Goal: Transaction & Acquisition: Subscribe to service/newsletter

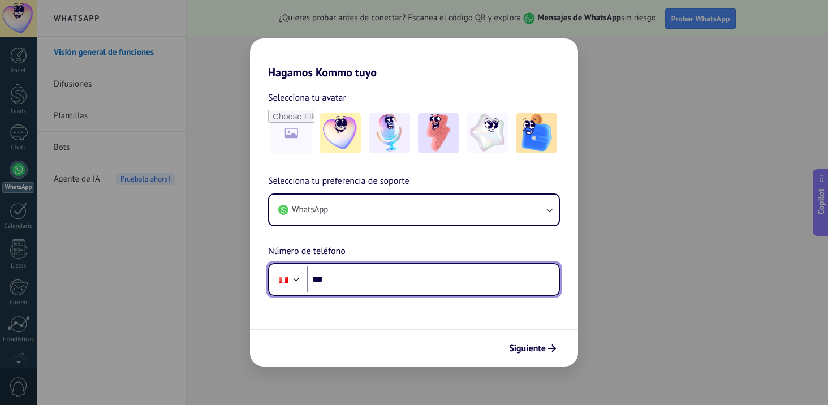
click at [347, 285] on input "***" at bounding box center [433, 279] width 252 height 26
paste input "**********"
type input "**********"
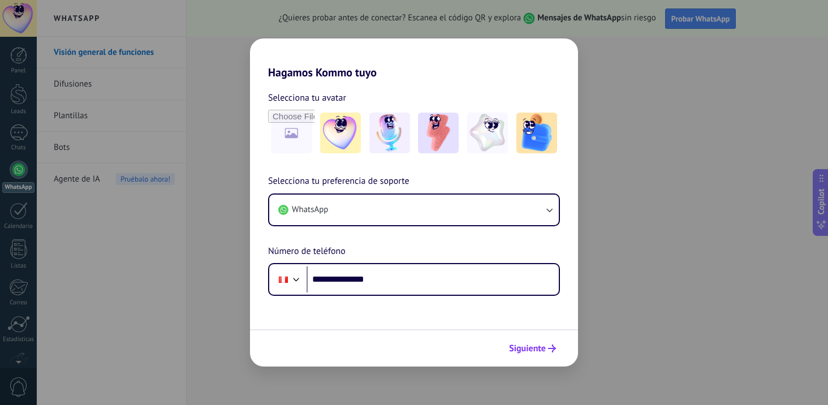
click at [529, 347] on span "Siguiente" at bounding box center [527, 349] width 37 height 8
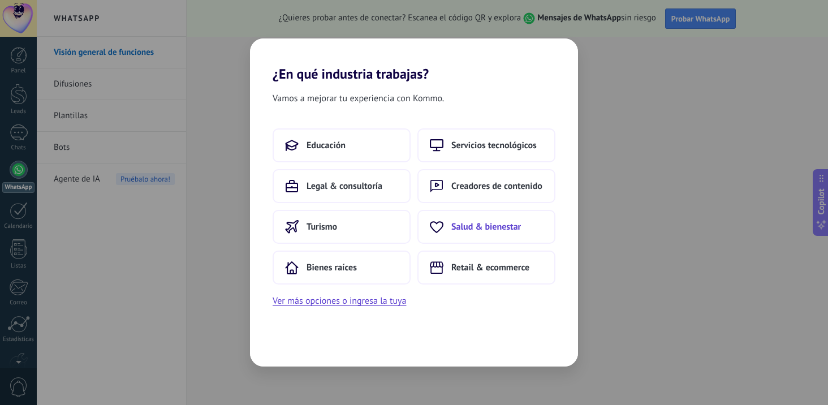
click at [496, 232] on span "Salud & bienestar" at bounding box center [486, 226] width 70 height 11
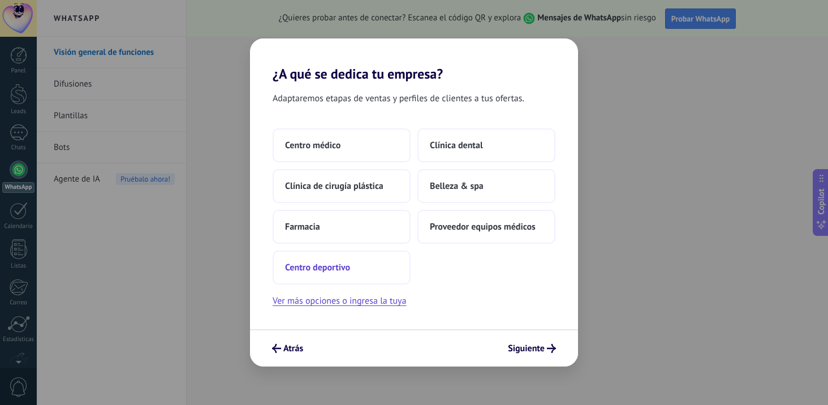
click at [348, 270] on span "Centro deportivo" at bounding box center [317, 267] width 65 height 11
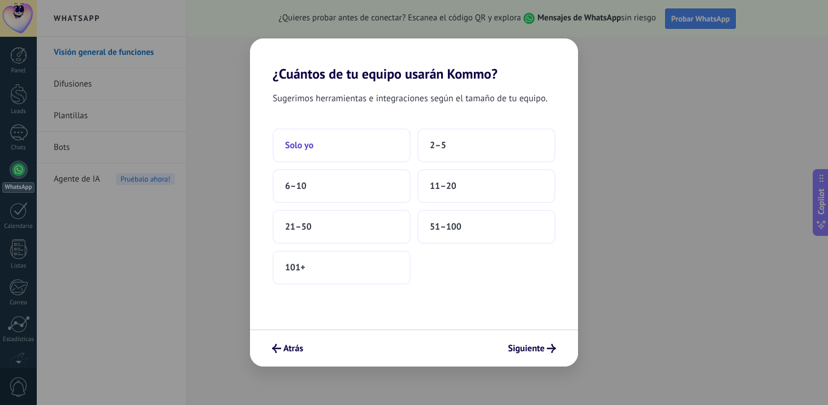
click at [344, 153] on button "Solo yo" at bounding box center [342, 145] width 138 height 34
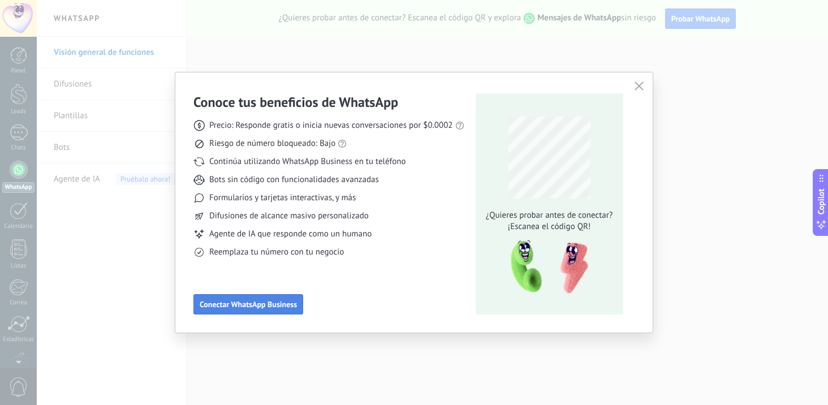
click at [290, 306] on span "Conectar WhatsApp Business" at bounding box center [248, 304] width 97 height 8
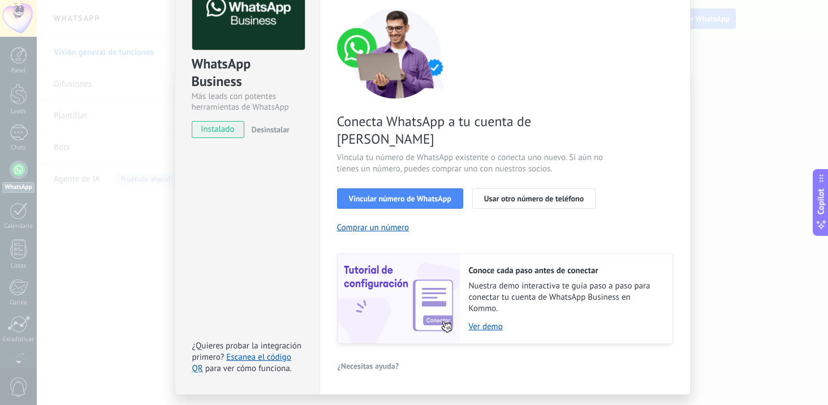
scroll to position [97, 0]
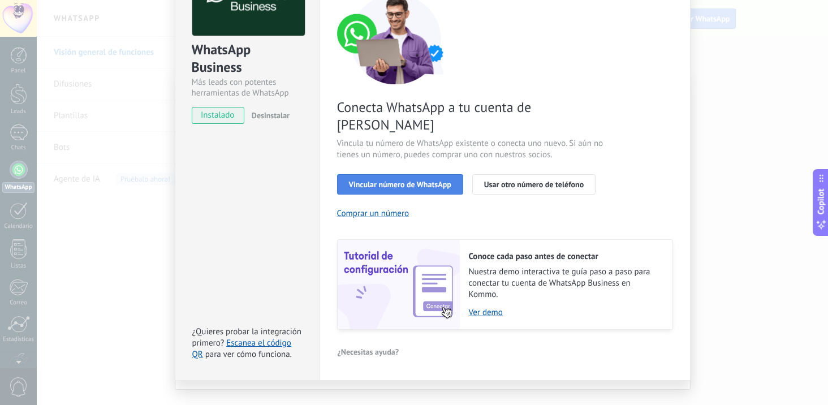
click at [444, 180] on span "Vincular número de WhatsApp" at bounding box center [400, 184] width 102 height 8
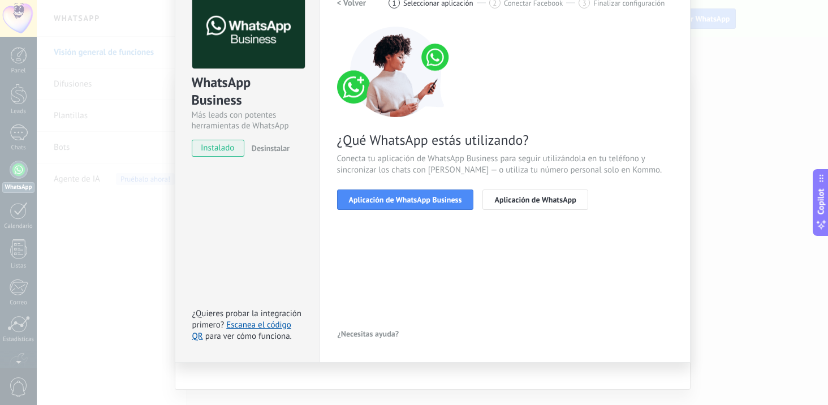
scroll to position [64, 0]
click at [449, 200] on span "Aplicación de WhatsApp Business" at bounding box center [405, 200] width 113 height 8
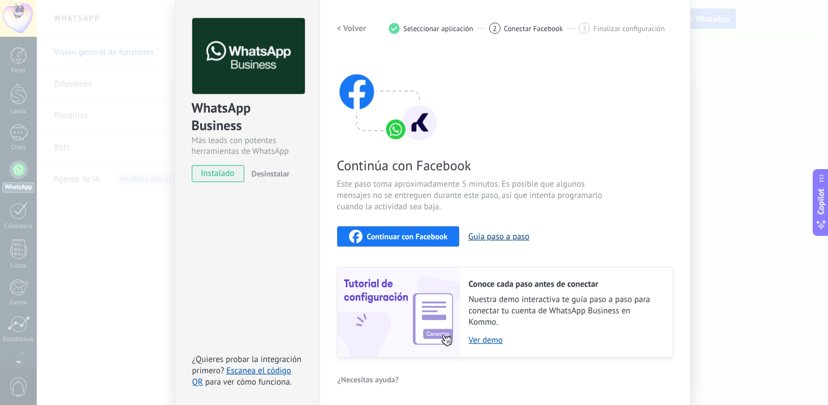
scroll to position [57, 0]
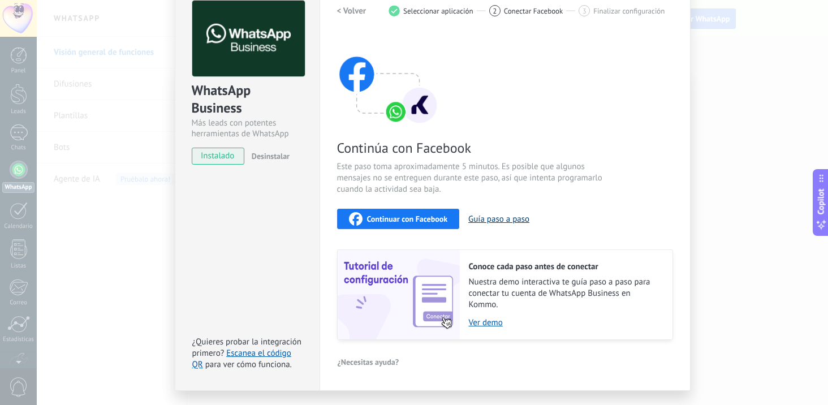
click at [507, 219] on button "Guía paso a paso" at bounding box center [498, 219] width 61 height 11
click at [420, 218] on span "Continuar con Facebook" at bounding box center [407, 219] width 81 height 8
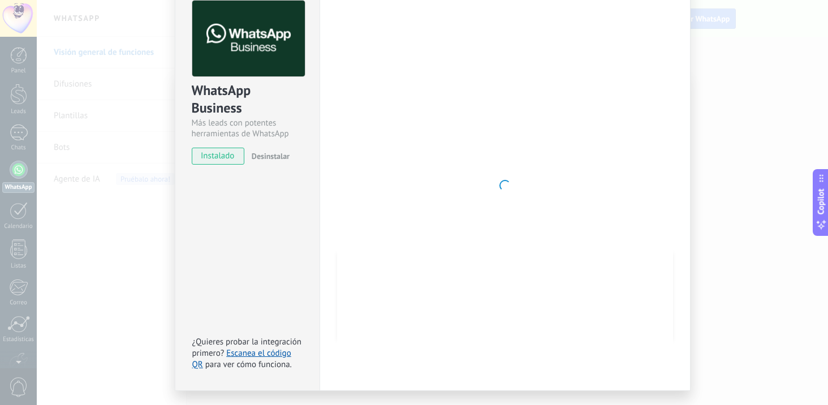
click at [539, 228] on div at bounding box center [505, 186] width 336 height 370
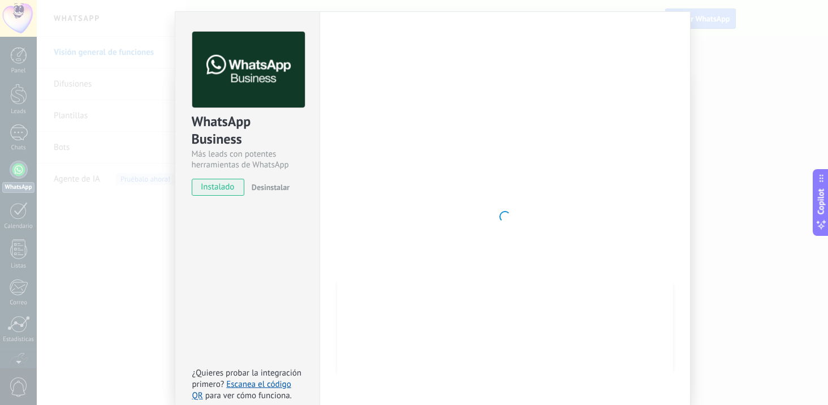
scroll to position [0, 0]
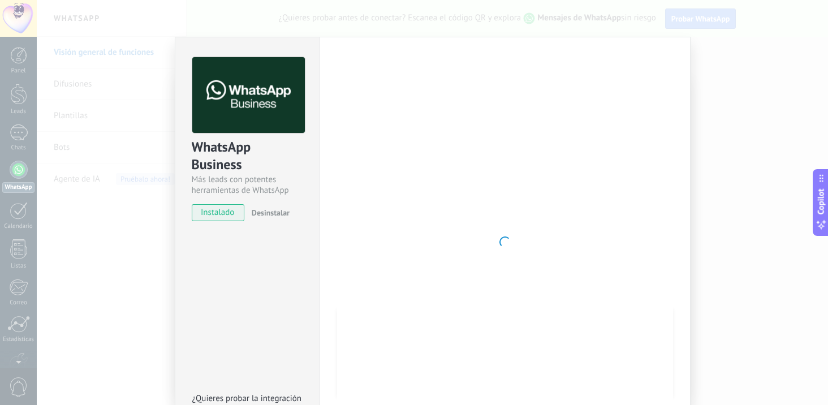
click at [397, 229] on div at bounding box center [505, 242] width 336 height 370
click at [451, 306] on div at bounding box center [505, 242] width 336 height 370
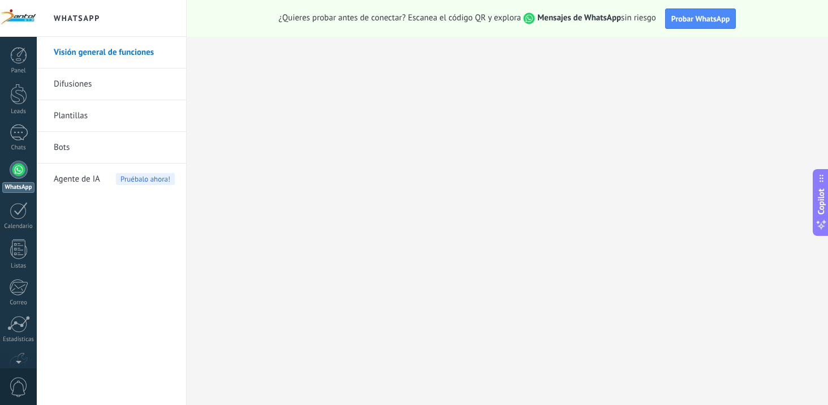
click at [63, 90] on link "Difusiones" at bounding box center [114, 84] width 121 height 32
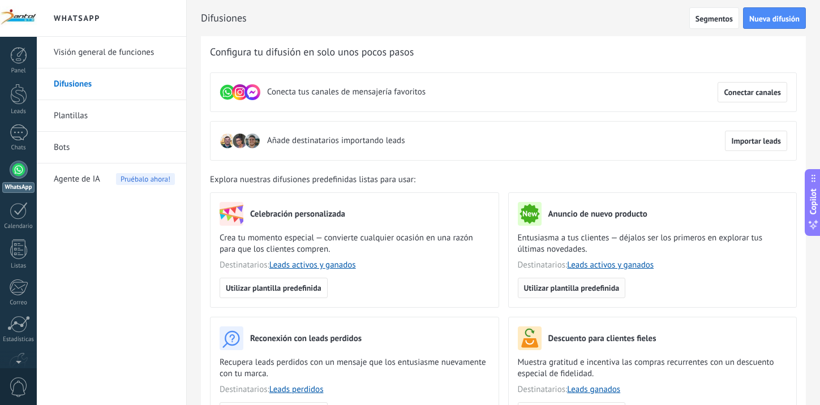
click at [584, 286] on span "Utilizar plantilla predefinida" at bounding box center [572, 288] width 96 height 8
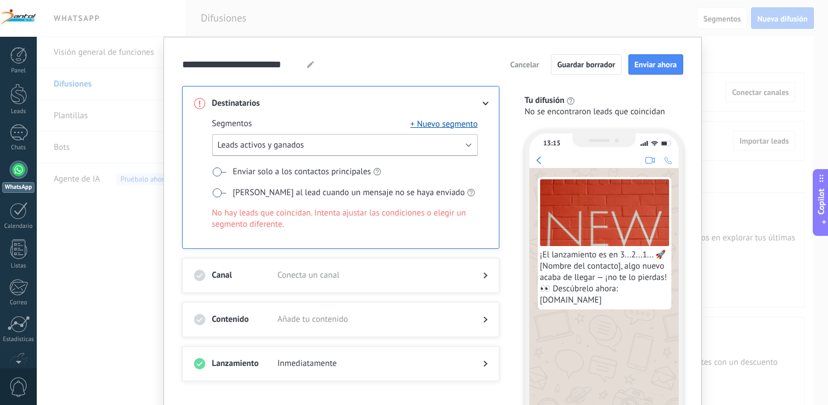
click at [447, 143] on button "Leads activos y ganados" at bounding box center [345, 145] width 266 height 22
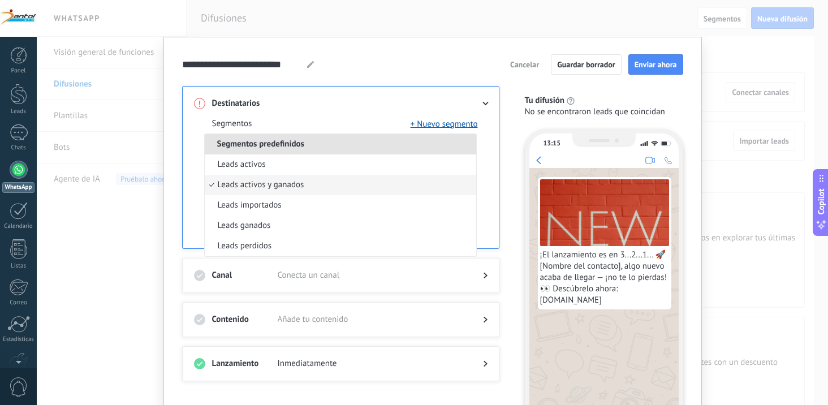
click at [447, 143] on li "Segmentos predefinidos" at bounding box center [341, 144] width 272 height 20
click at [375, 109] on div "Segmentos + Nuevo segmento Segmentos predefinidos Leads activos Leads activos y…" at bounding box center [341, 178] width 294 height 139
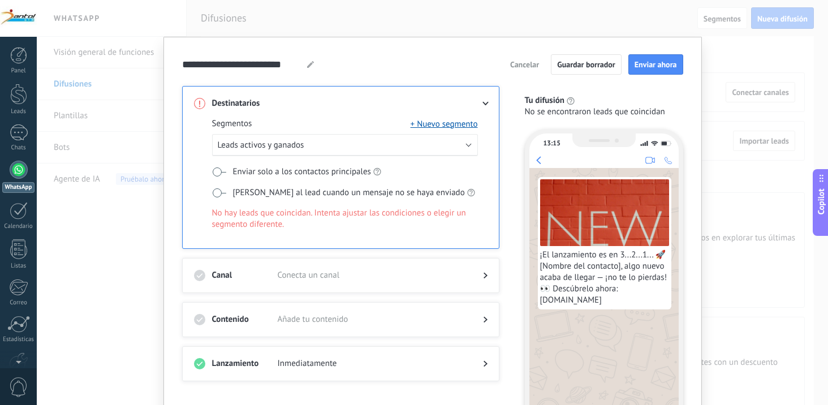
scroll to position [57, 0]
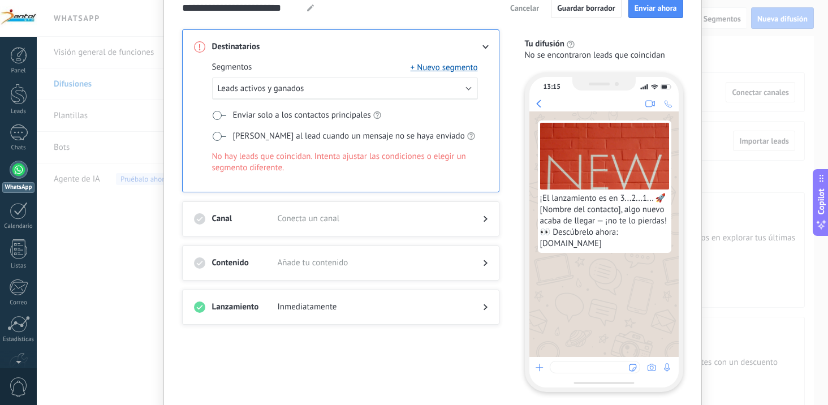
click at [485, 298] on div "Lanzamiento Inmediatamente" at bounding box center [340, 307] width 317 height 35
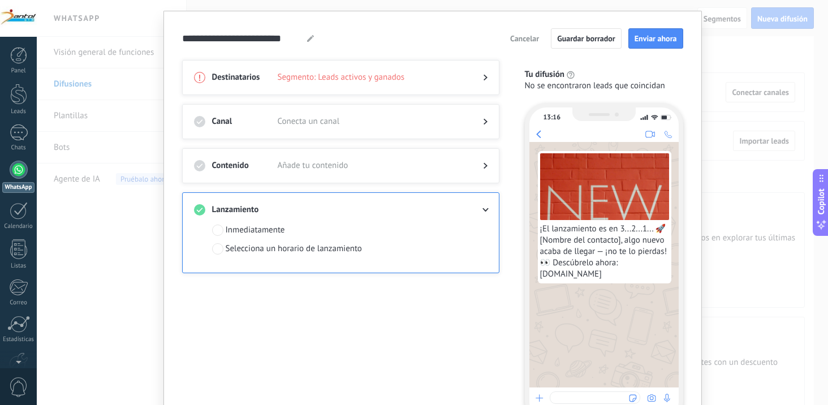
scroll to position [0, 0]
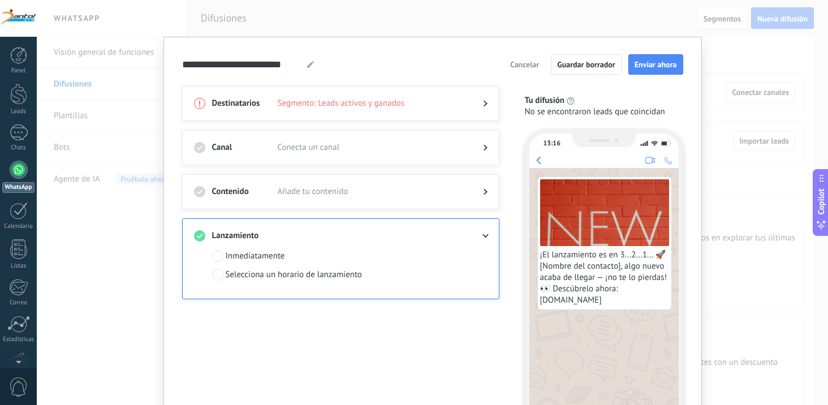
click at [479, 326] on div "Destinatarios Segmento: Leads activos y ganados Canal Conecta un canal Contenid…" at bounding box center [347, 267] width 331 height 363
click at [612, 227] on img at bounding box center [604, 212] width 129 height 67
click at [592, 242] on img at bounding box center [604, 212] width 129 height 67
click at [596, 242] on img at bounding box center [604, 212] width 129 height 67
click at [80, 113] on div "**********" at bounding box center [432, 202] width 791 height 405
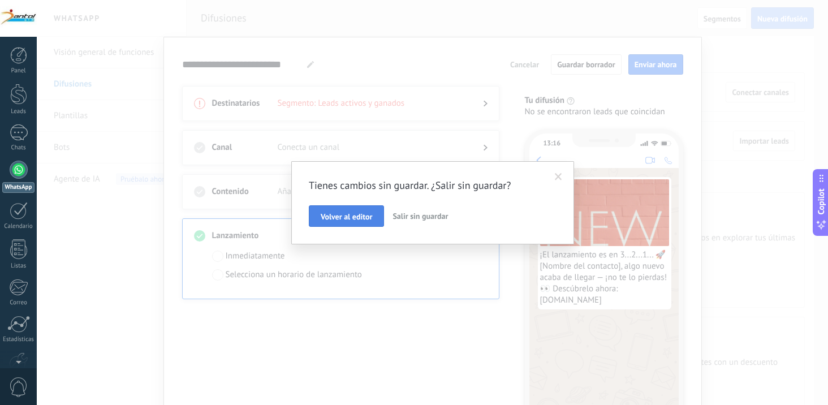
click at [367, 216] on span "Volver al editor" at bounding box center [346, 217] width 51 height 8
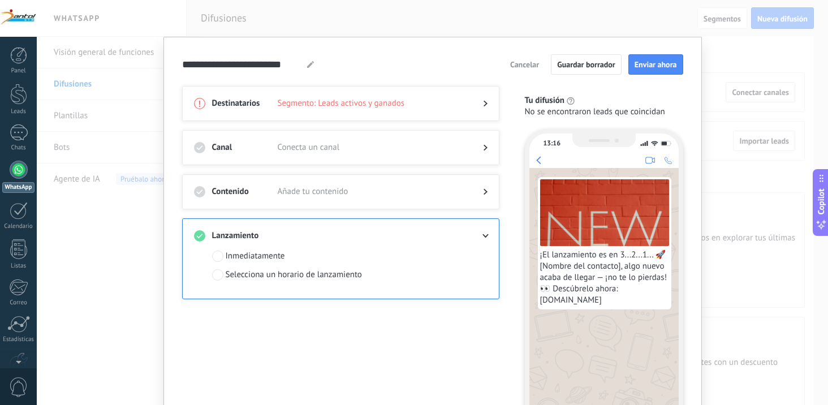
click at [481, 153] on div at bounding box center [341, 158] width 294 height 11
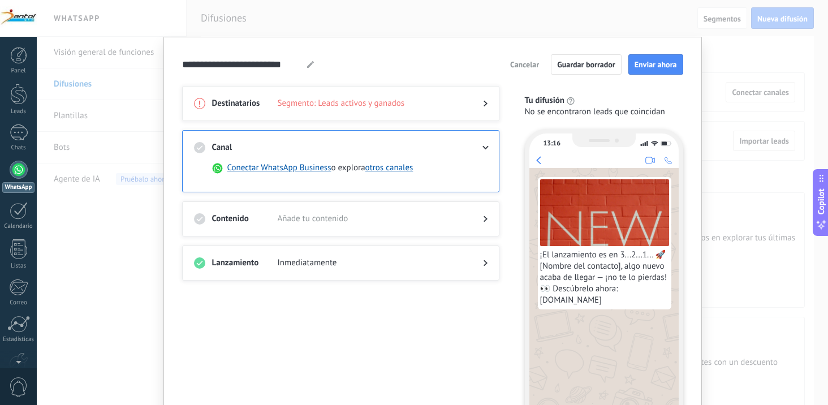
click at [489, 111] on div "Destinatarios Segmento: Leads activos y ganados" at bounding box center [340, 103] width 317 height 35
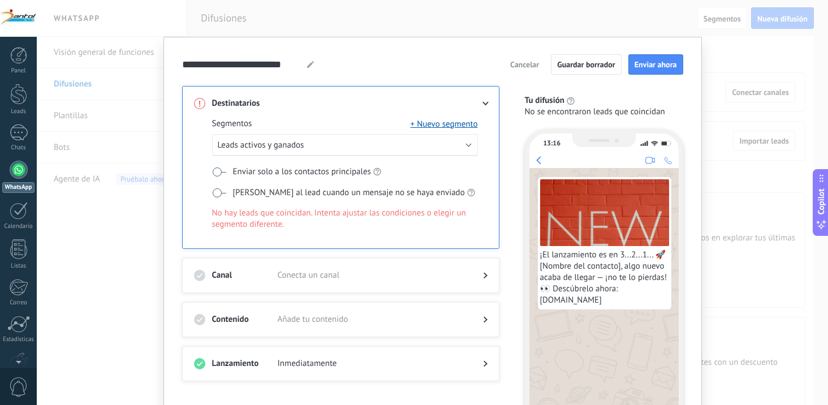
click at [484, 318] on icon at bounding box center [486, 319] width 4 height 7
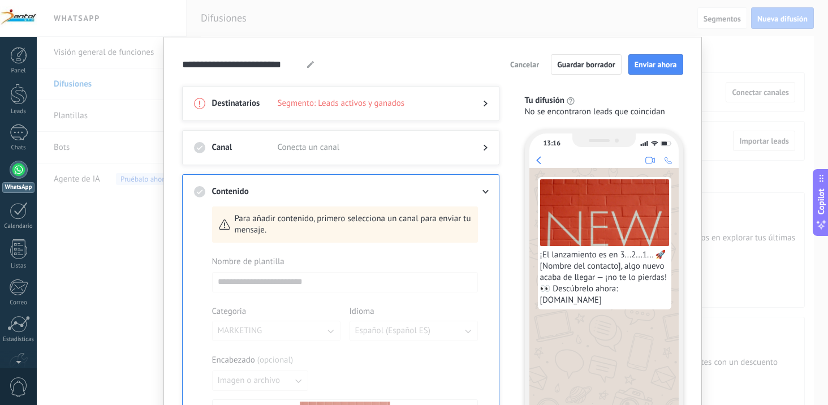
click at [478, 152] on div at bounding box center [476, 147] width 23 height 11
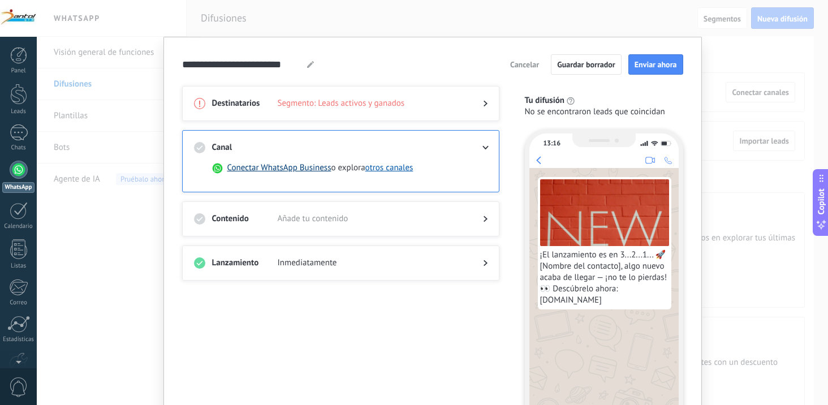
click at [308, 169] on button "Conectar WhatsApp Business" at bounding box center [279, 167] width 104 height 11
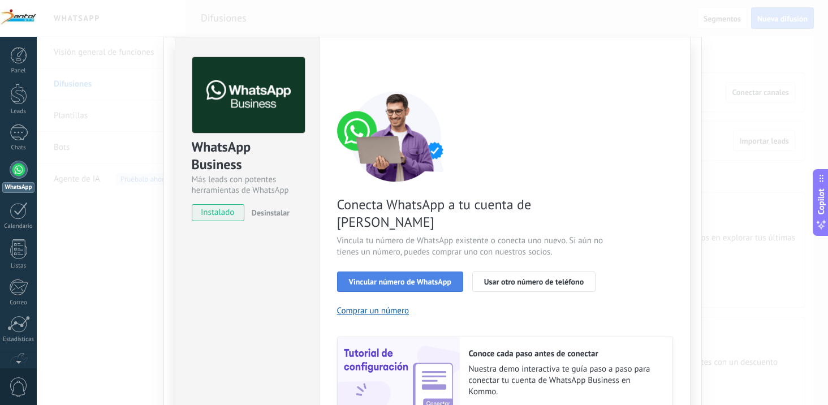
click at [422, 278] on span "Vincular número de WhatsApp" at bounding box center [400, 282] width 102 height 8
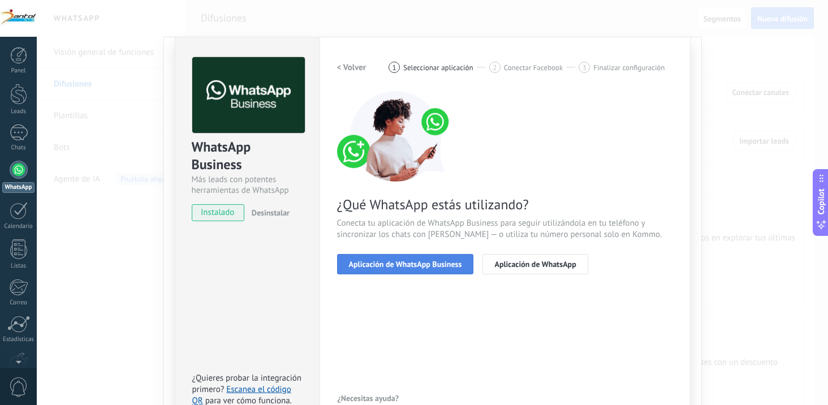
click at [406, 263] on span "Aplicación de WhatsApp Business" at bounding box center [405, 264] width 113 height 8
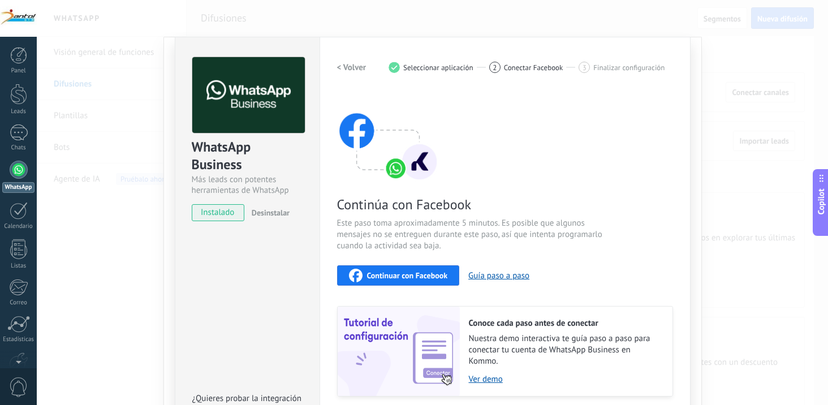
click at [397, 273] on span "Continuar con Facebook" at bounding box center [407, 276] width 81 height 8
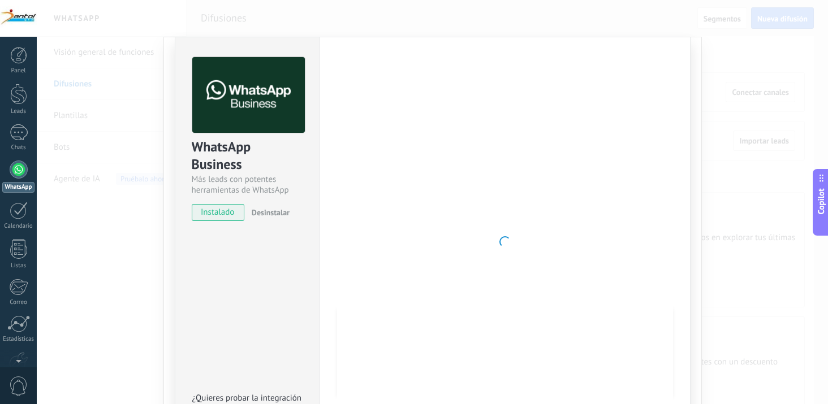
click at [404, 285] on div at bounding box center [505, 242] width 336 height 370
click at [508, 242] on span at bounding box center [505, 241] width 11 height 11
click at [231, 214] on span "instalado" at bounding box center [217, 212] width 51 height 17
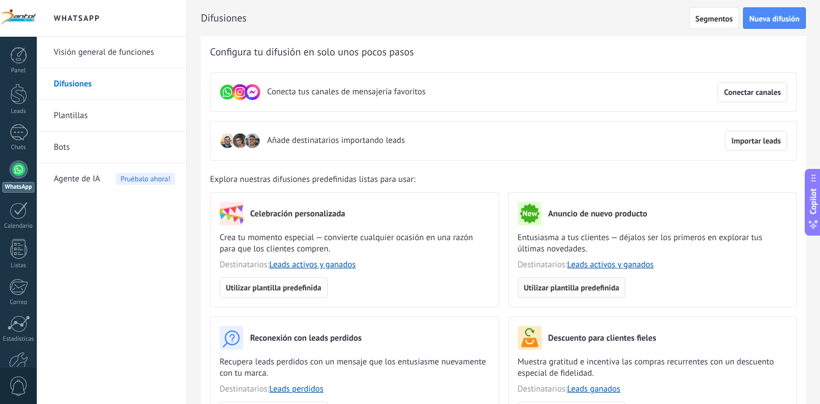
click at [593, 292] on span "Utilizar plantilla predefinida" at bounding box center [572, 288] width 96 height 8
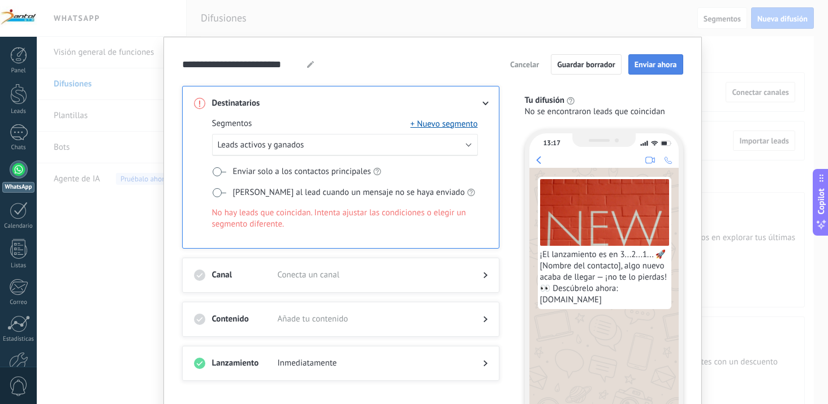
click at [636, 70] on button "Enviar ahora" at bounding box center [656, 64] width 55 height 20
click at [468, 60] on div "**********" at bounding box center [432, 64] width 501 height 20
click at [435, 30] on div "**********" at bounding box center [432, 202] width 791 height 404
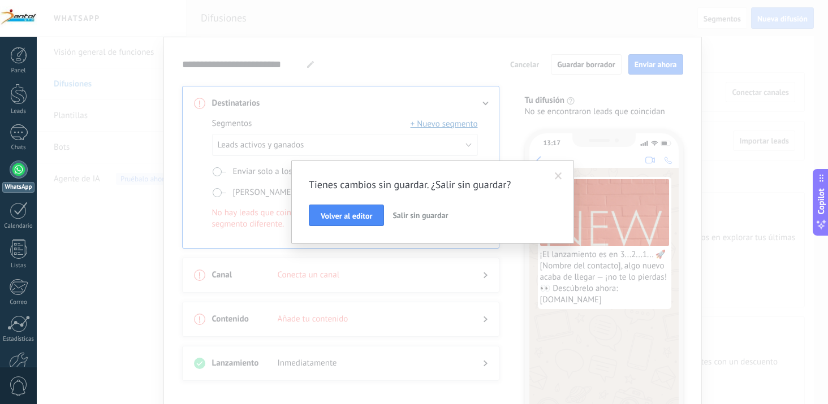
click at [554, 177] on span at bounding box center [558, 176] width 19 height 19
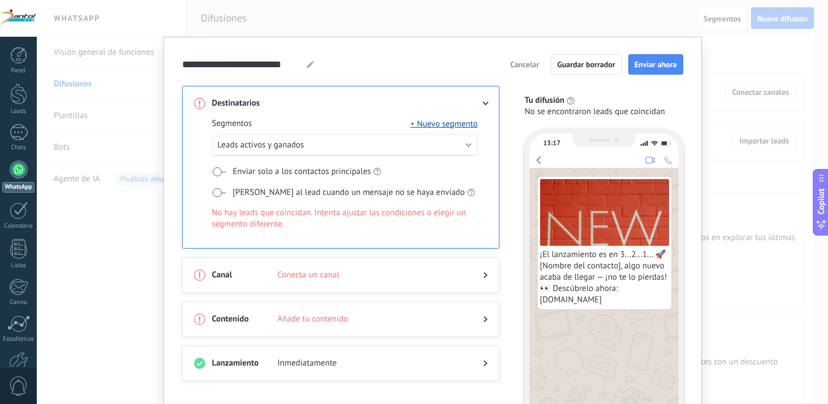
click at [705, 43] on div "**********" at bounding box center [432, 202] width 791 height 404
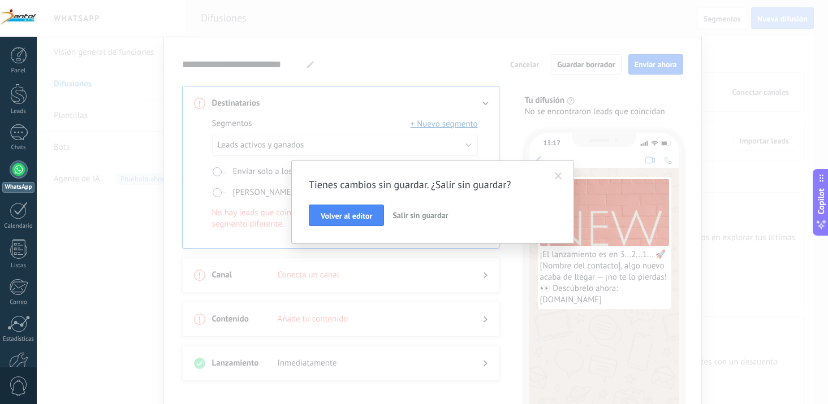
click at [72, 201] on div "Tienes cambios sin guardar. ¿Salir sin guardar? Volver al editor Salir sin guar…" at bounding box center [432, 202] width 791 height 404
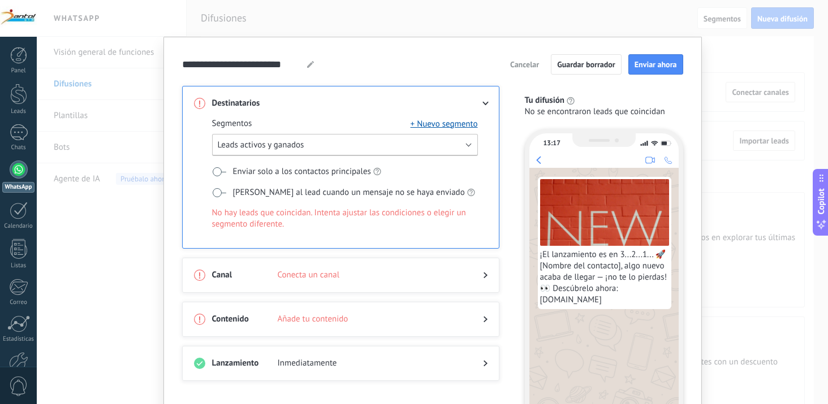
click at [464, 148] on button "Leads activos y ganados" at bounding box center [345, 145] width 266 height 22
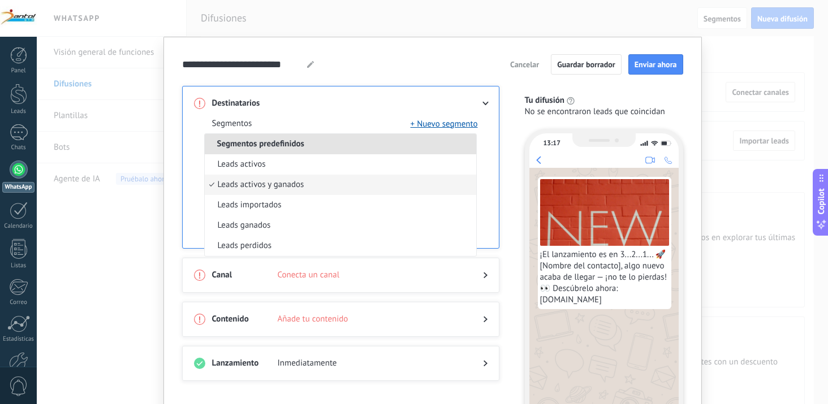
click at [419, 183] on li "Leads activos y ganados" at bounding box center [341, 185] width 272 height 20
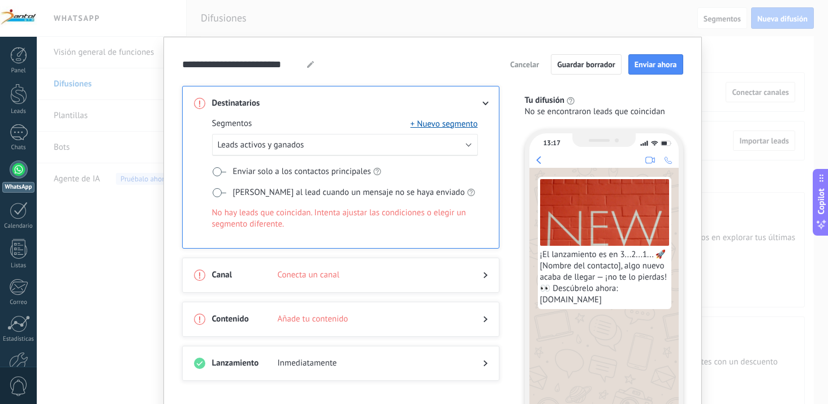
click at [476, 290] on div at bounding box center [341, 286] width 294 height 11
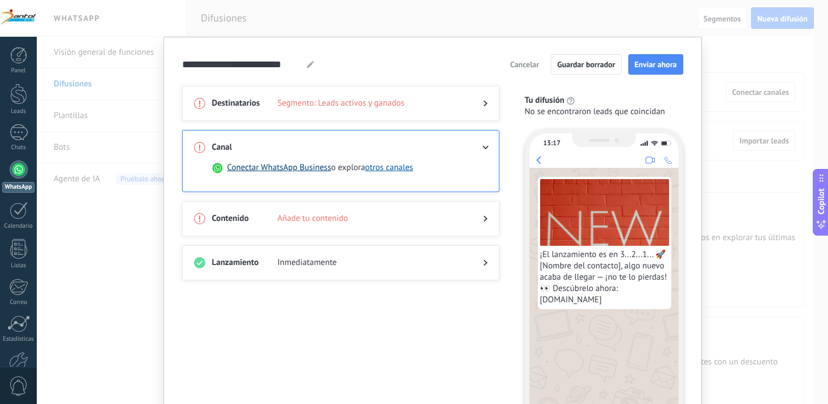
click at [312, 170] on button "Conectar WhatsApp Business" at bounding box center [279, 167] width 104 height 11
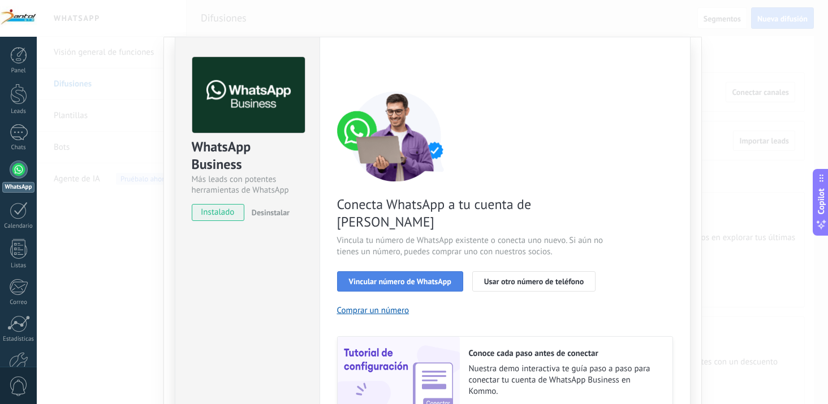
click at [399, 278] on span "Vincular número de WhatsApp" at bounding box center [400, 282] width 102 height 8
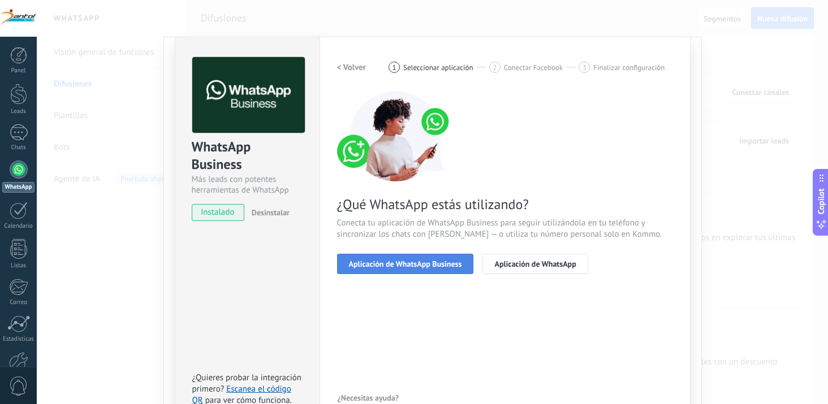
click at [399, 260] on span "Aplicación de WhatsApp Business" at bounding box center [405, 264] width 113 height 8
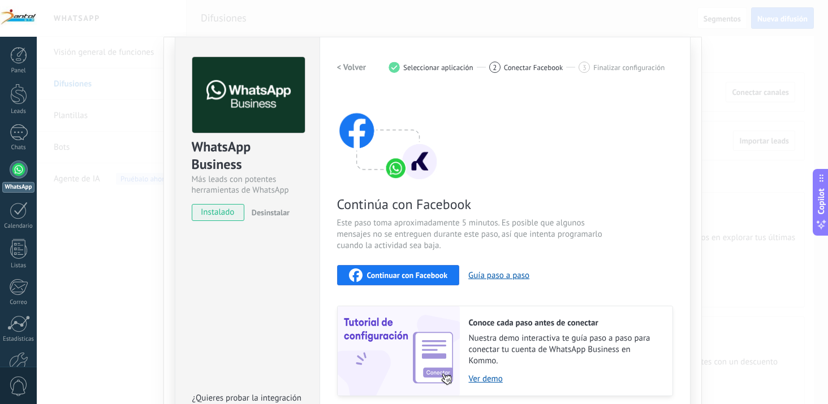
click at [404, 275] on span "Continuar con Facebook" at bounding box center [407, 276] width 81 height 8
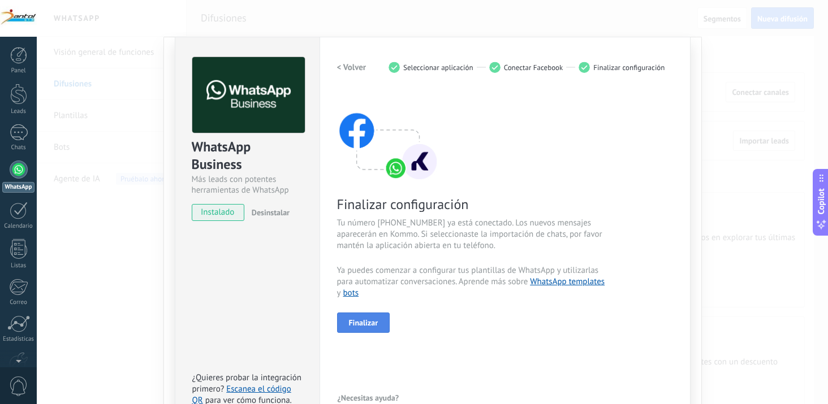
click at [378, 322] on button "Finalizar" at bounding box center [363, 323] width 53 height 20
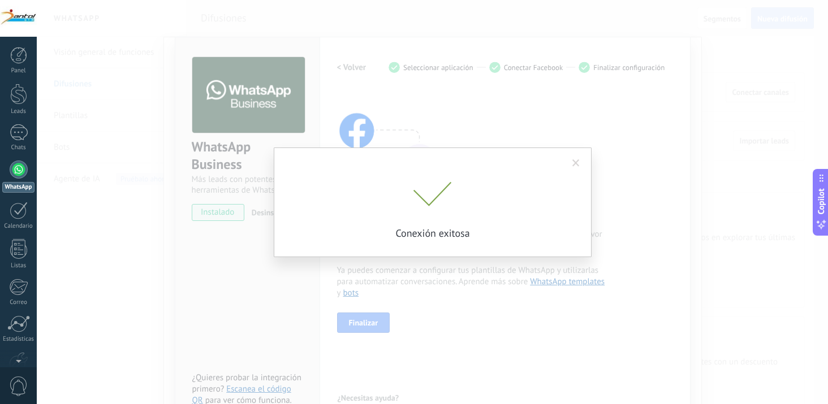
click at [582, 159] on span at bounding box center [576, 163] width 19 height 19
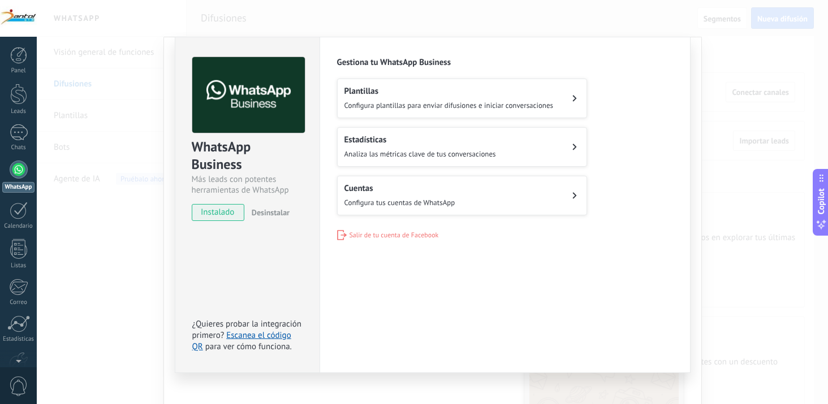
click at [576, 106] on button "Plantillas Configura plantillas para enviar difusiones e iniciar conversaciones" at bounding box center [462, 99] width 250 height 40
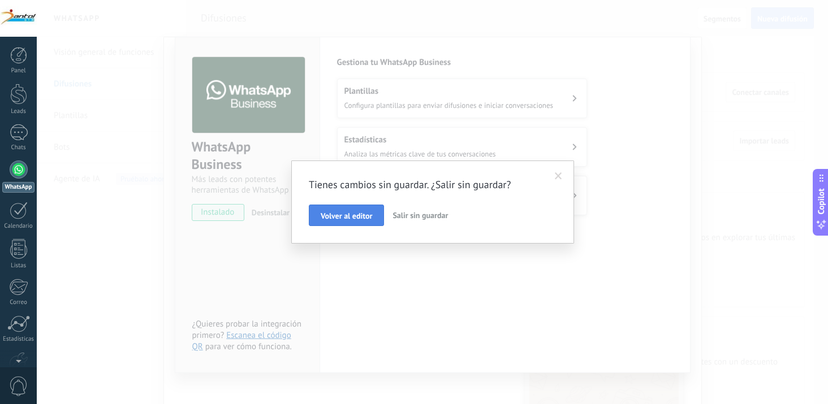
click at [369, 213] on span "Volver al editor" at bounding box center [346, 216] width 51 height 8
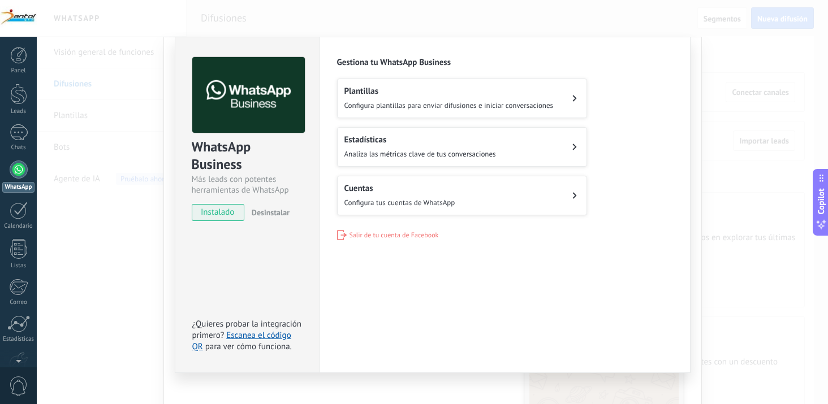
click at [569, 102] on button "Plantillas Configura plantillas para enviar difusiones e iniciar conversaciones" at bounding box center [462, 99] width 250 height 40
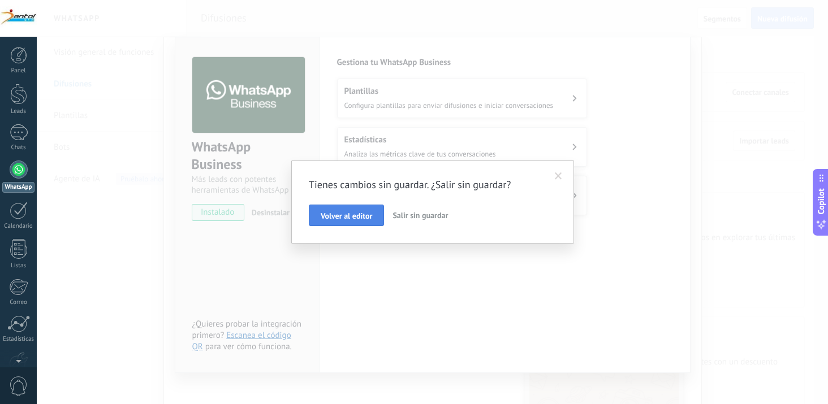
click at [372, 217] on span "Volver al editor" at bounding box center [346, 216] width 51 height 8
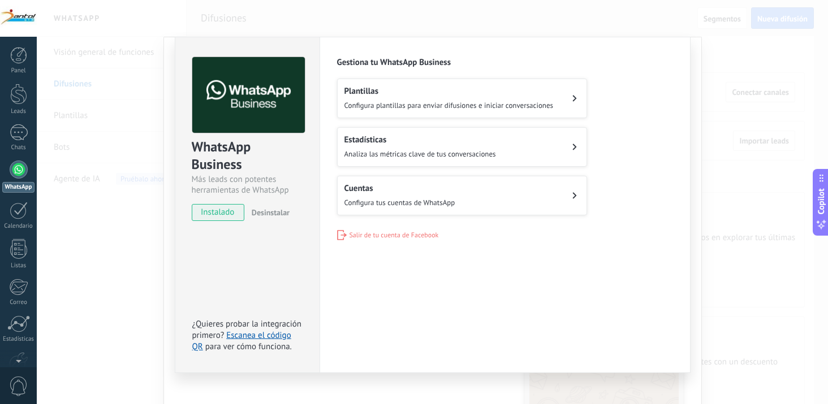
click at [522, 161] on button "Estadísticas Analiza las métricas clave de tus conversaciones" at bounding box center [462, 147] width 250 height 40
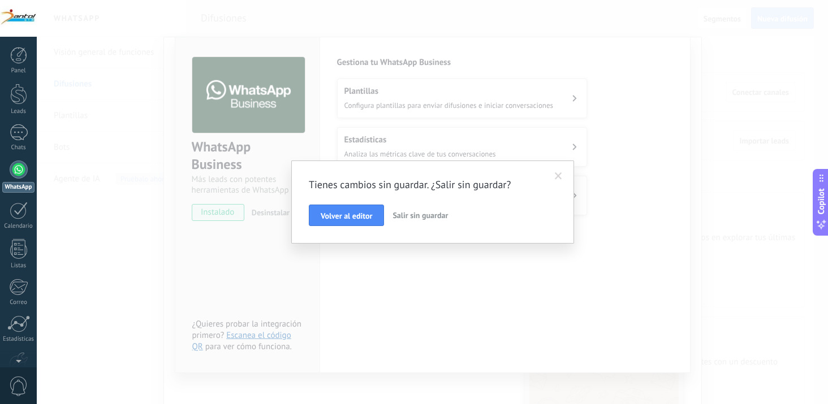
click at [401, 219] on span "Salir sin guardar" at bounding box center [420, 215] width 55 height 10
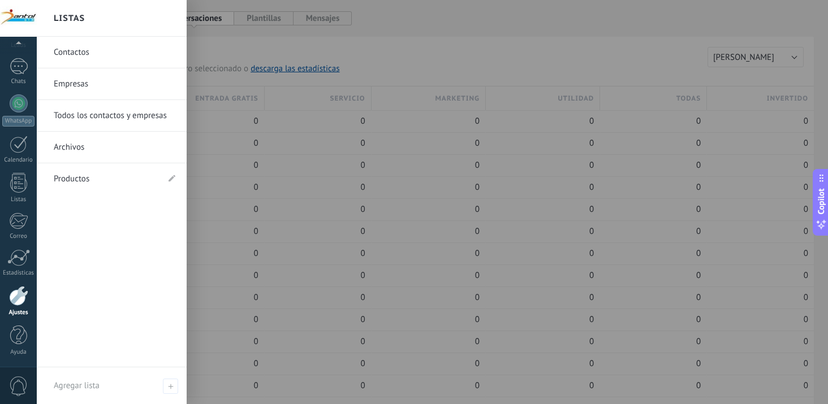
click at [65, 72] on link "Empresas" at bounding box center [115, 84] width 122 height 32
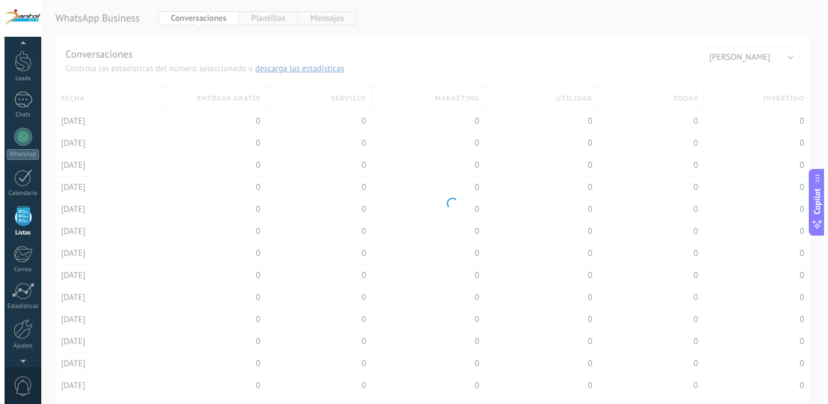
scroll to position [29, 0]
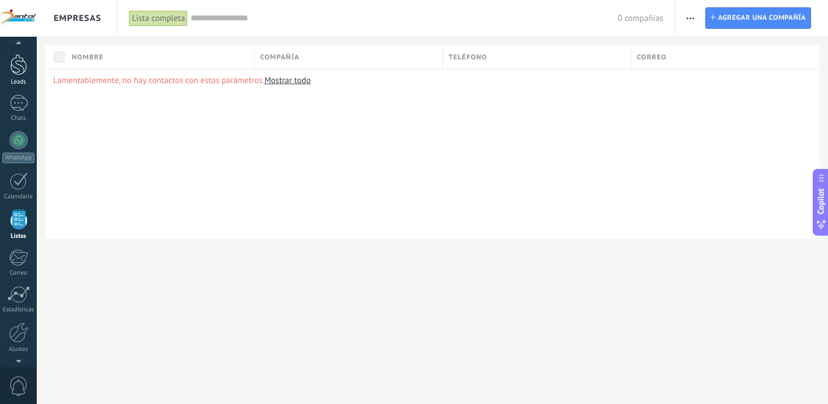
click at [23, 74] on div at bounding box center [18, 64] width 17 height 21
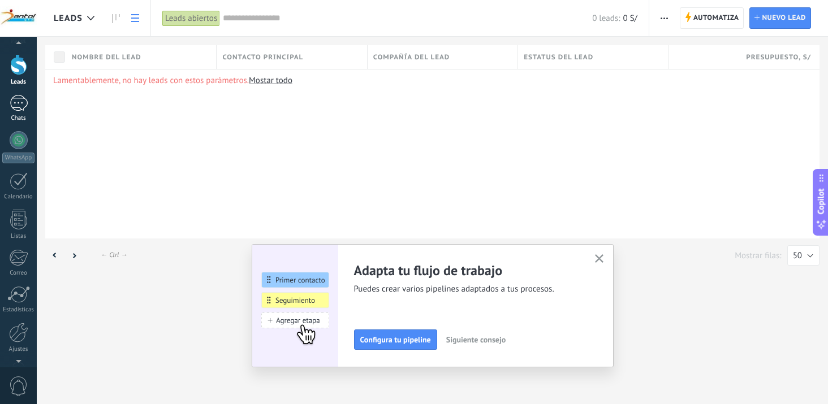
click at [27, 109] on div at bounding box center [19, 103] width 18 height 16
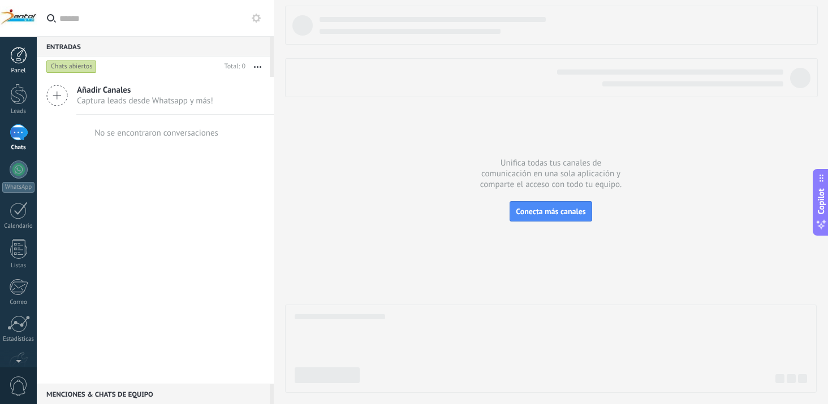
click at [16, 60] on div at bounding box center [18, 55] width 17 height 17
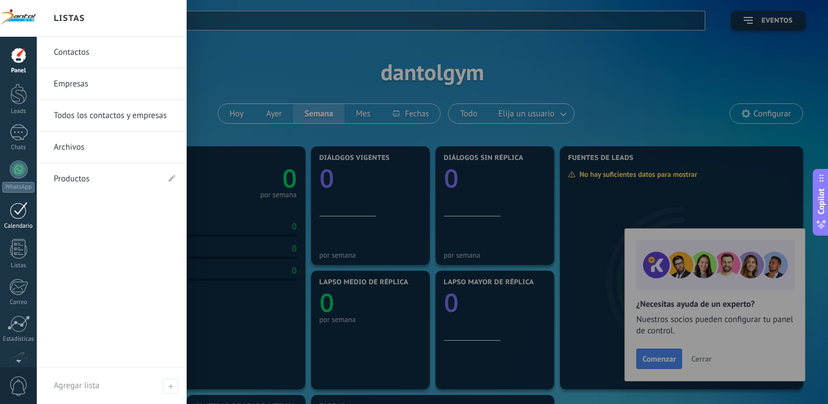
click at [15, 223] on div "Calendario" at bounding box center [18, 226] width 33 height 7
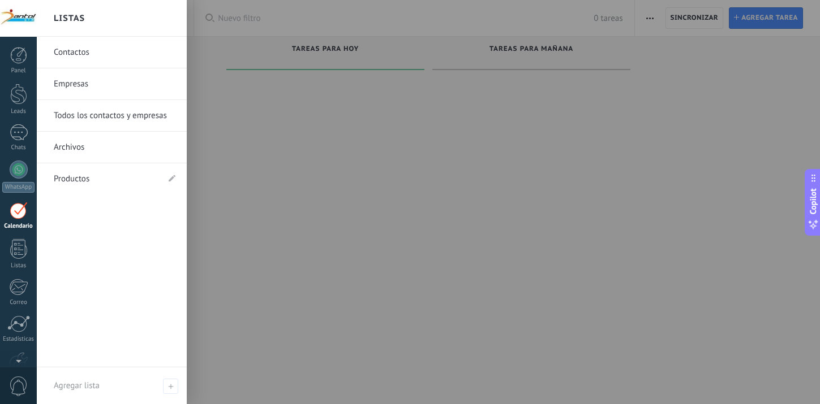
click at [25, 274] on div "Panel Leads Chats WhatsApp Clientes" at bounding box center [18, 240] width 37 height 387
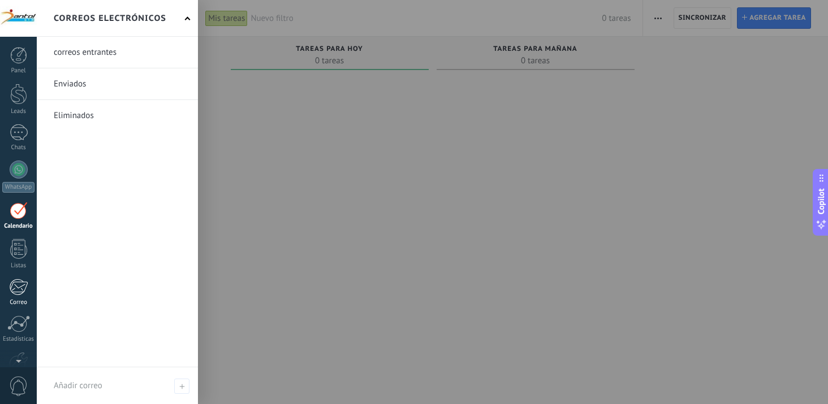
click at [24, 294] on div at bounding box center [18, 287] width 19 height 17
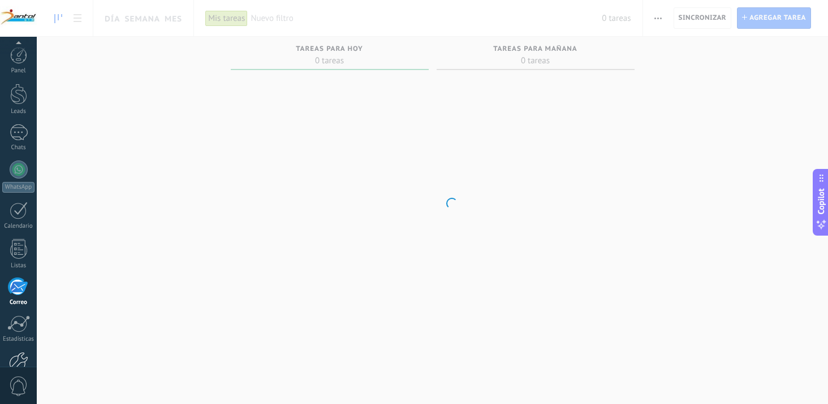
scroll to position [66, 0]
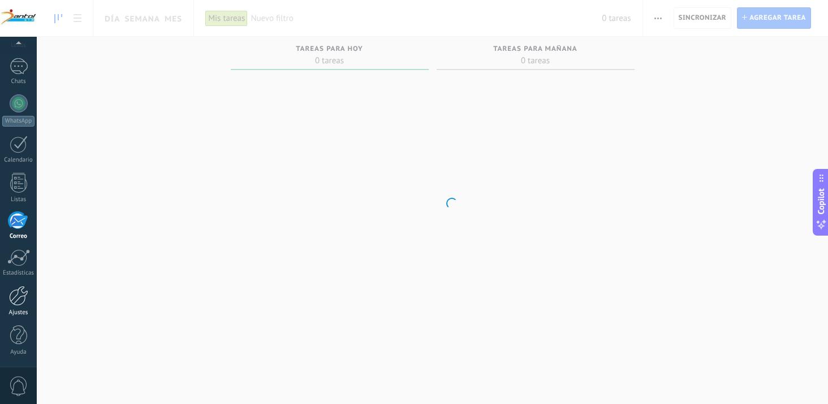
click at [15, 316] on div "Ajustes" at bounding box center [18, 312] width 33 height 7
click at [18, 333] on div at bounding box center [18, 336] width 17 height 20
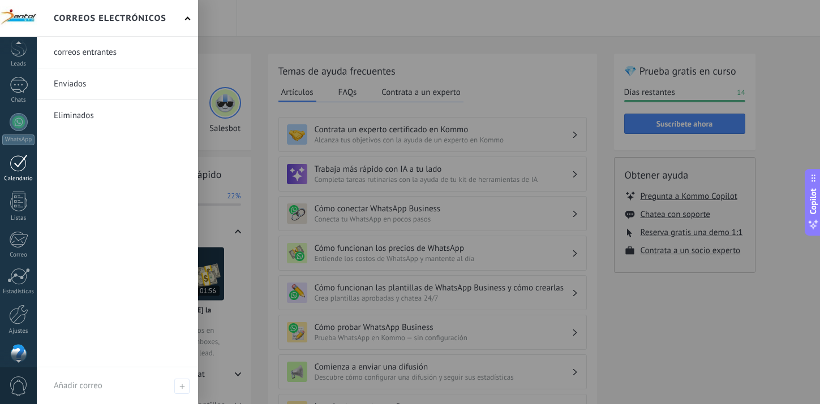
click at [15, 169] on div at bounding box center [19, 163] width 18 height 18
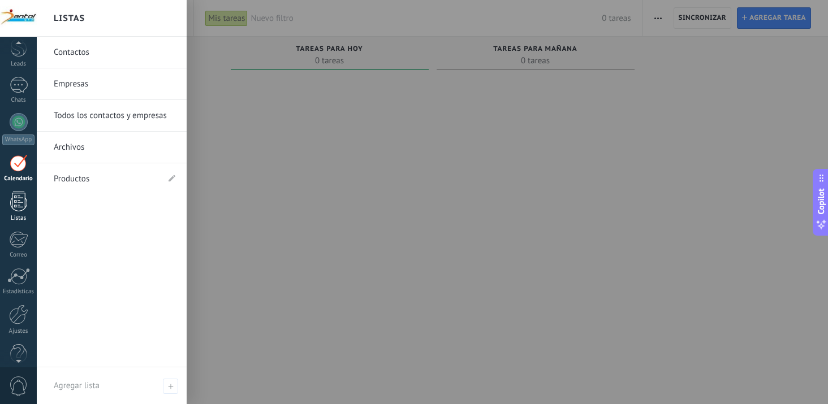
click at [18, 209] on div at bounding box center [18, 202] width 17 height 20
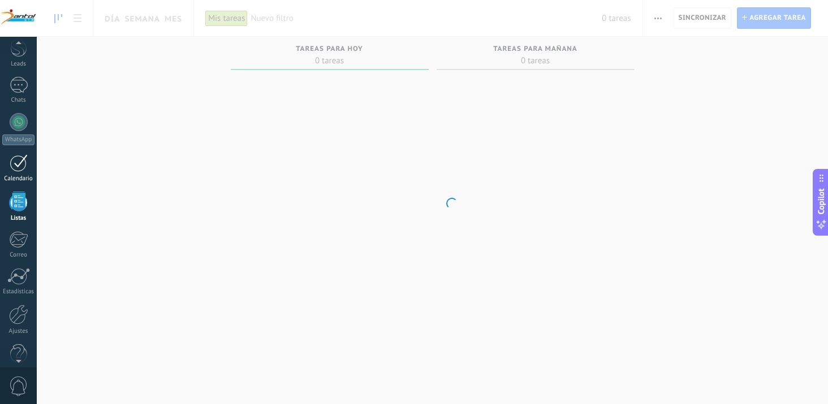
scroll to position [29, 0]
click at [17, 175] on div at bounding box center [19, 182] width 18 height 18
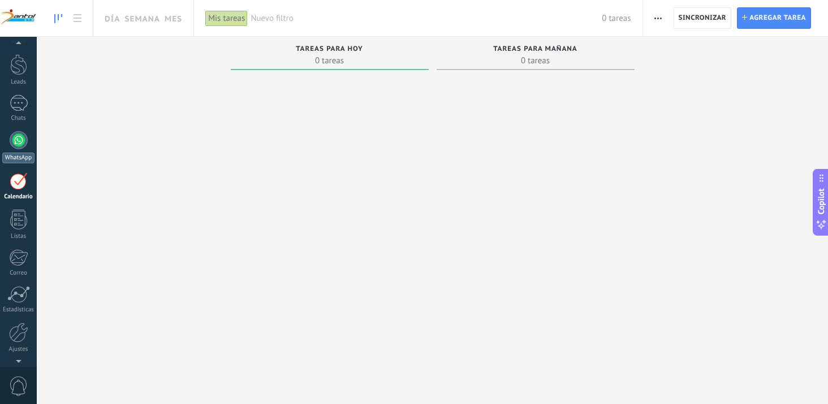
click at [24, 148] on link "WhatsApp" at bounding box center [18, 147] width 37 height 32
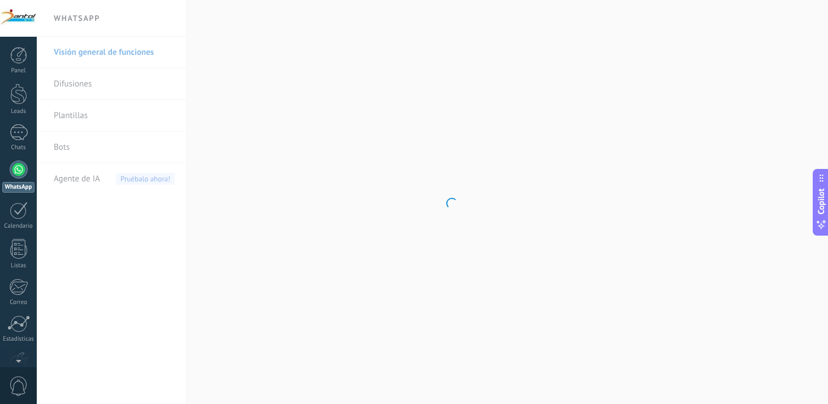
click at [82, 86] on body ".abecls-1,.abecls-2{fill-rule:evenodd}.abecls-2{fill:#fff} .abhcls-1{fill:none}…" at bounding box center [414, 202] width 828 height 404
click at [73, 86] on link "Difusiones" at bounding box center [114, 84] width 121 height 32
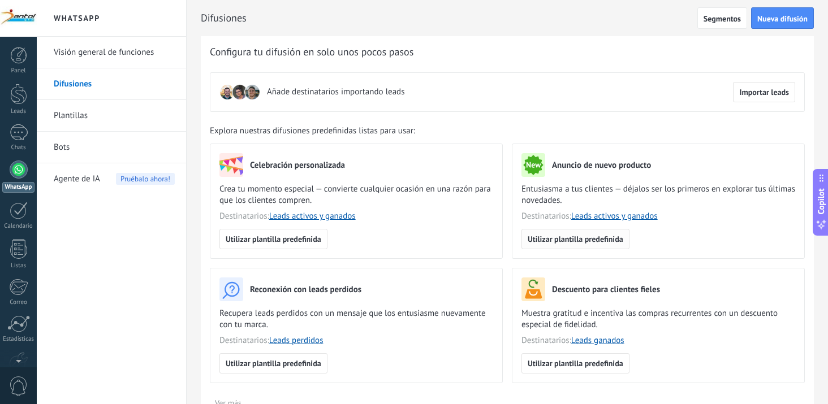
click at [575, 235] on span "Utilizar plantilla predefinida" at bounding box center [576, 239] width 96 height 8
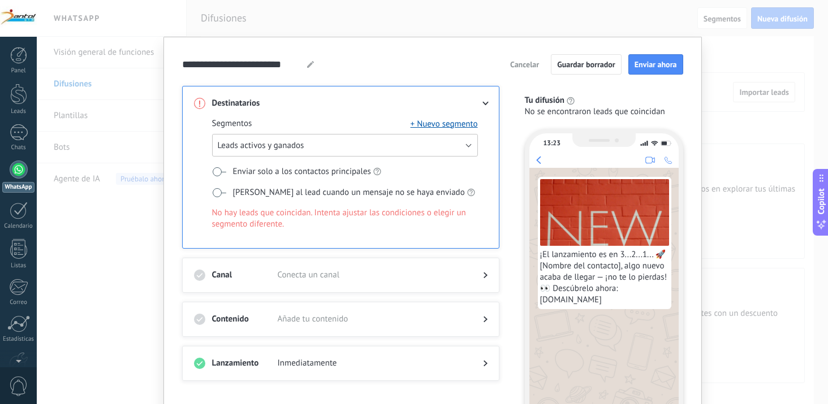
click at [463, 143] on button "Leads activos y ganados" at bounding box center [345, 145] width 266 height 23
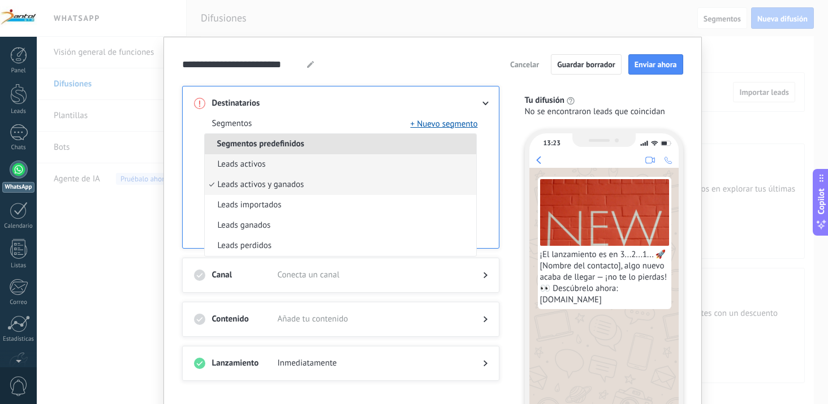
click at [386, 169] on li "Leads activos" at bounding box center [341, 164] width 272 height 20
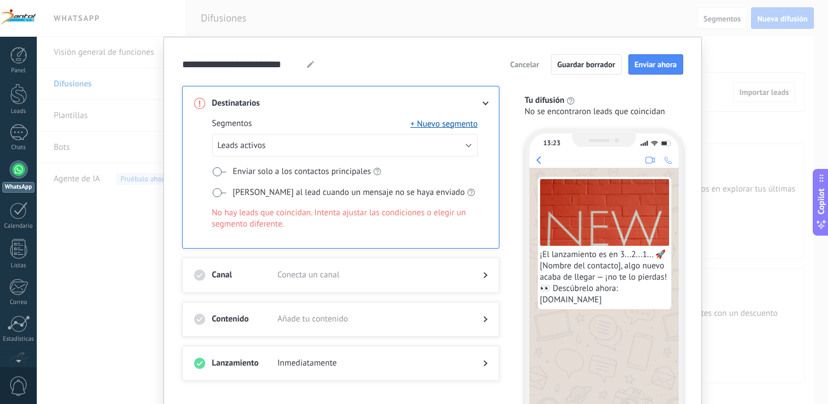
click at [217, 170] on span at bounding box center [219, 171] width 14 height 9
click at [213, 193] on span at bounding box center [219, 192] width 14 height 9
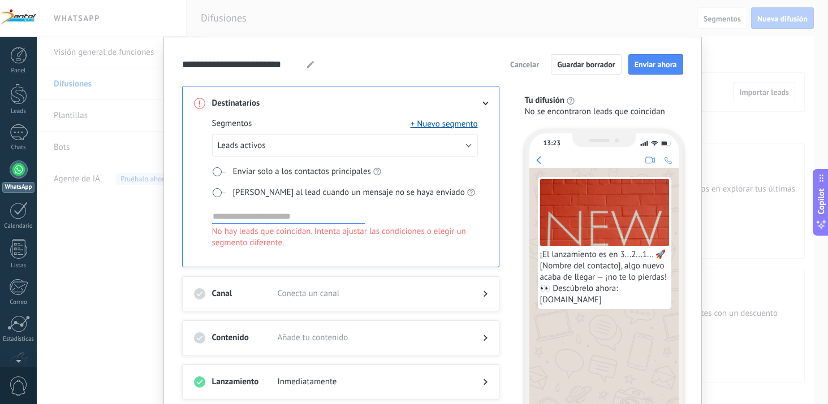
click at [223, 193] on span at bounding box center [219, 192] width 14 height 9
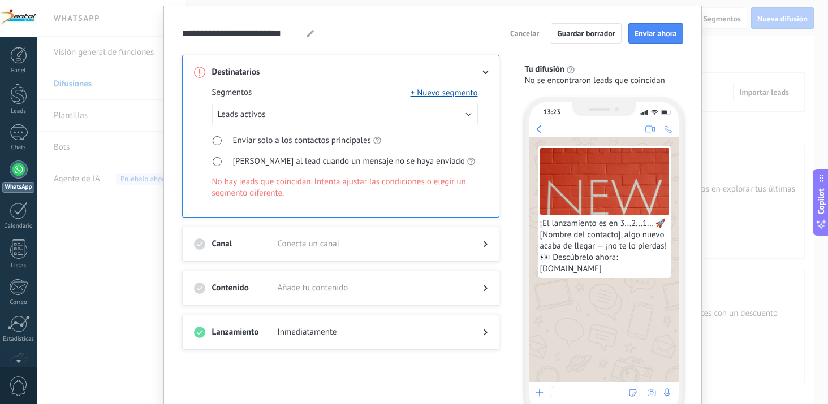
scroll to position [57, 0]
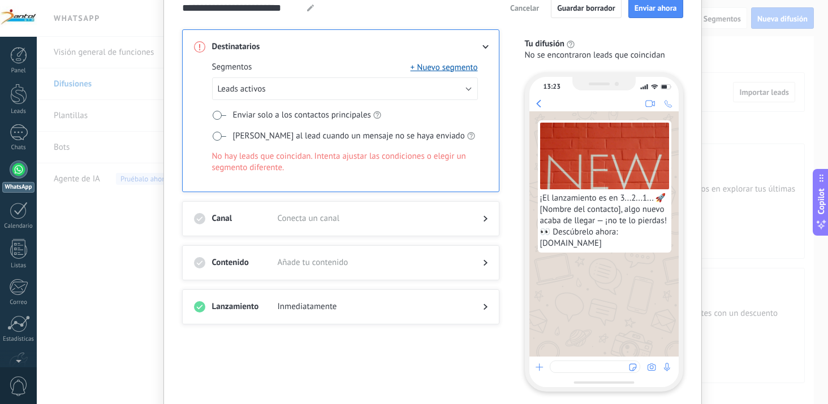
click at [485, 307] on div "Lanzamiento Inmediatamente" at bounding box center [340, 307] width 317 height 35
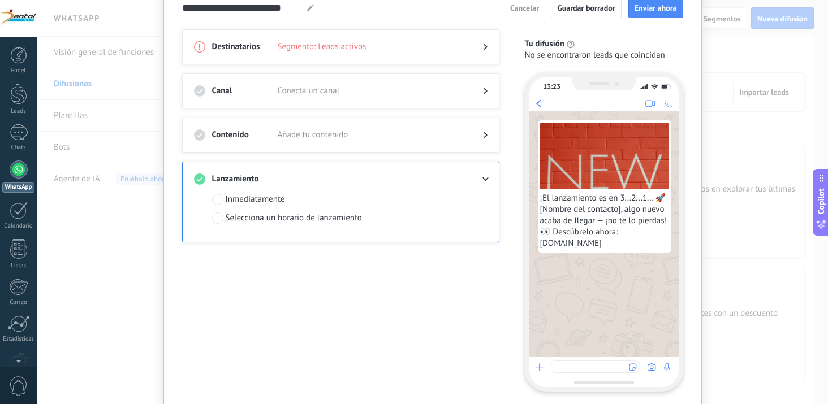
scroll to position [0, 0]
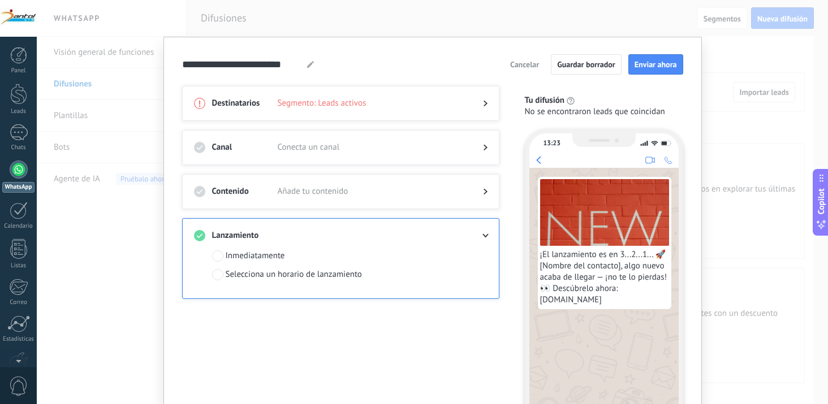
click at [481, 201] on div at bounding box center [341, 202] width 294 height 11
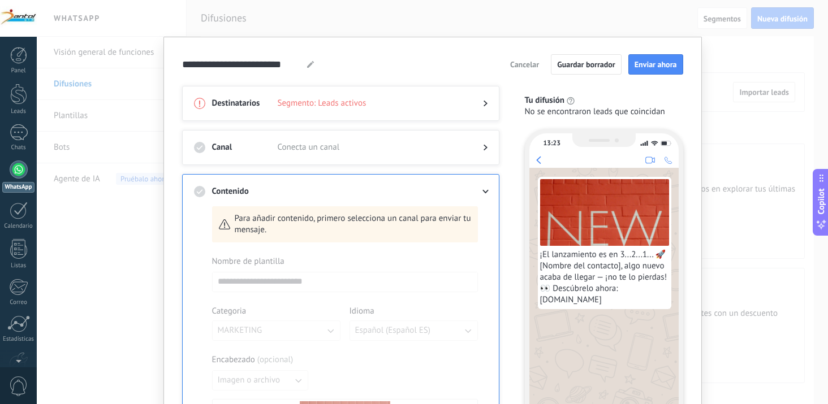
click at [480, 160] on div at bounding box center [341, 158] width 294 height 11
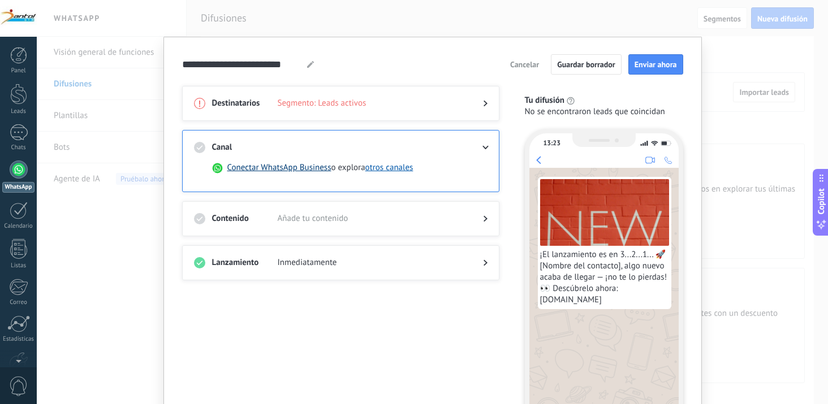
click at [300, 170] on button "Conectar WhatsApp Business" at bounding box center [279, 167] width 104 height 11
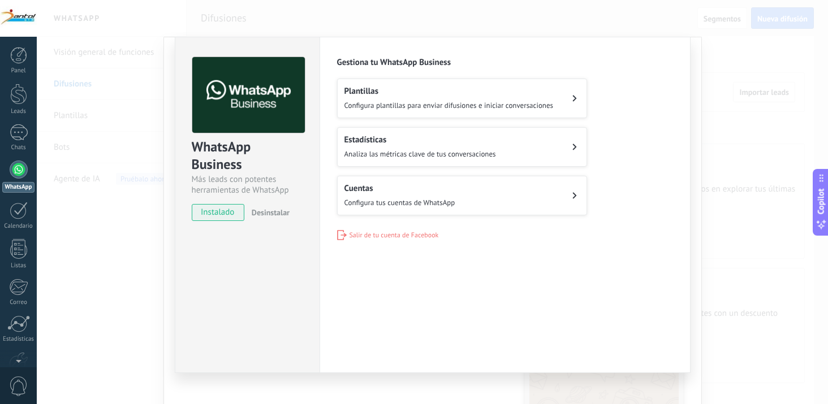
click at [507, 105] on span "Configura plantillas para enviar difusiones e iniciar conversaciones" at bounding box center [449, 106] width 209 height 10
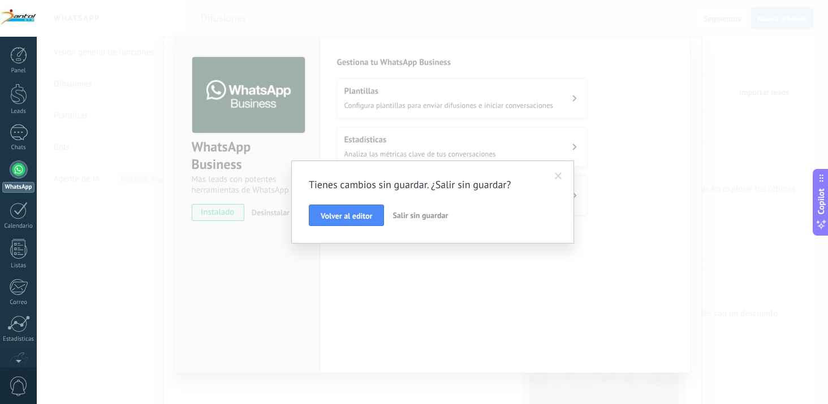
click at [633, 255] on div "Tienes cambios sin guardar. ¿Salir sin guardar? Volver al editor Salir sin guar…" at bounding box center [432, 202] width 791 height 404
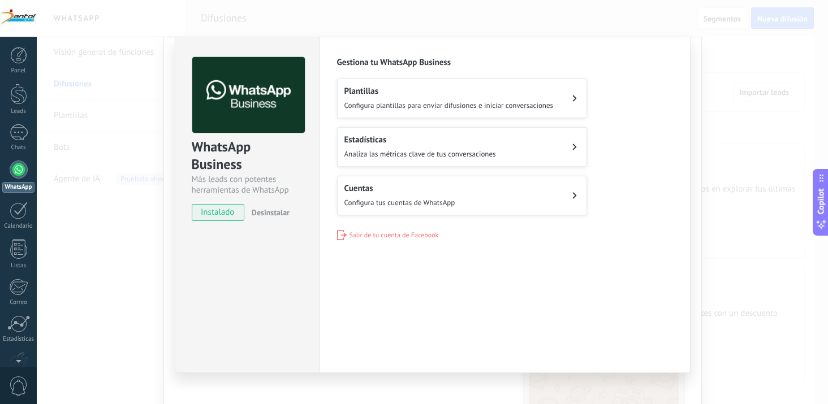
click at [231, 215] on span "instalado" at bounding box center [217, 212] width 51 height 17
click at [509, 191] on button "Cuentas Configura tus cuentas de WhatsApp" at bounding box center [462, 196] width 250 height 40
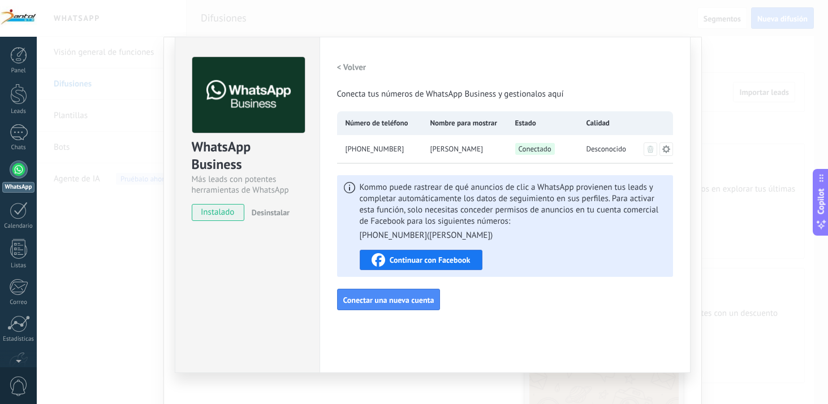
click at [472, 152] on div "[PERSON_NAME]" at bounding box center [464, 149] width 85 height 28
click at [422, 149] on div "[PERSON_NAME]" at bounding box center [464, 149] width 85 height 28
click at [377, 149] on span "[PHONE_NUMBER]" at bounding box center [375, 149] width 59 height 11
click at [365, 148] on span "[PHONE_NUMBER]" at bounding box center [375, 149] width 59 height 11
click at [487, 165] on div "< Volver Conecta tus números de WhatsApp Business y gestionalos aquí Número de …" at bounding box center [505, 183] width 336 height 253
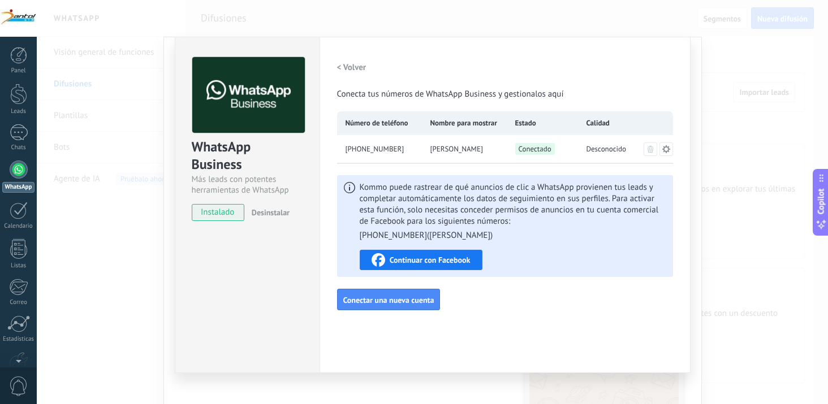
drag, startPoint x: 613, startPoint y: 149, endPoint x: 570, endPoint y: 147, distance: 42.5
click at [612, 148] on span "Desconocido" at bounding box center [607, 149] width 40 height 11
click at [531, 141] on div "Conectado" at bounding box center [542, 149] width 71 height 28
click at [662, 152] on icon at bounding box center [666, 149] width 8 height 8
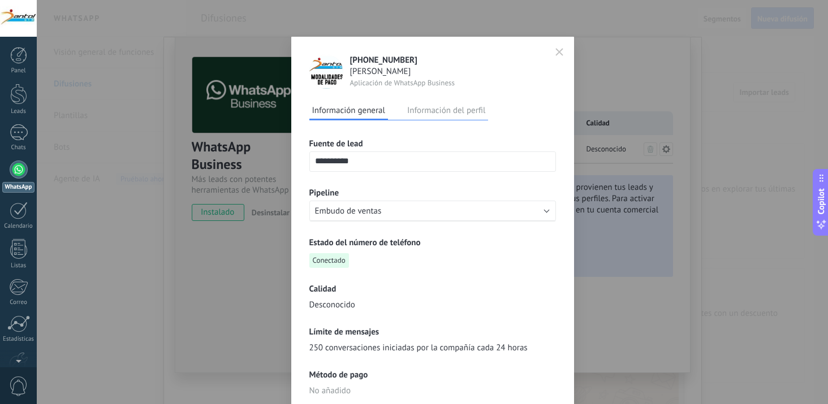
click at [561, 57] on span "button" at bounding box center [560, 52] width 8 height 9
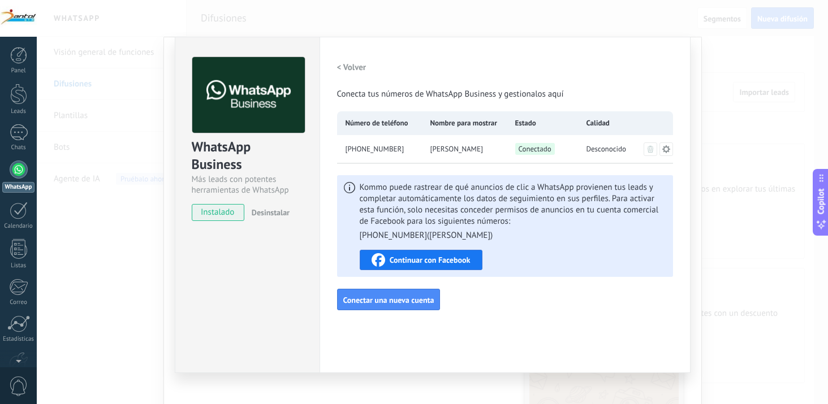
click at [455, 257] on span "Continuar con Facebook" at bounding box center [430, 260] width 81 height 8
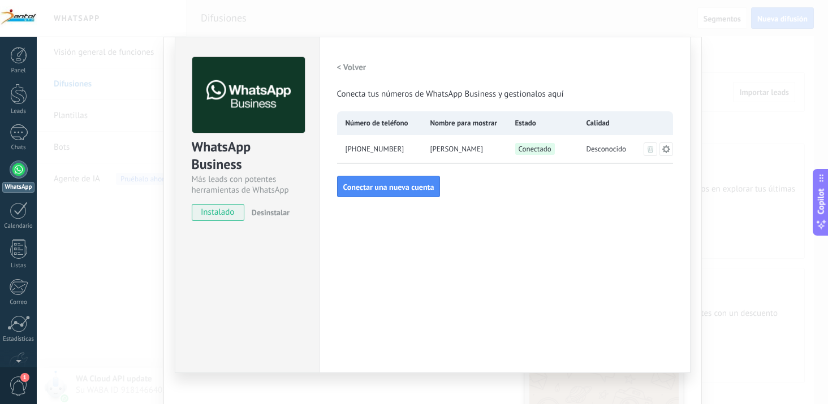
click at [333, 67] on div "Configuraciones Autorizaciones This tab logs the users who have granted integra…" at bounding box center [505, 205] width 371 height 337
click at [337, 68] on h2 "< Volver" at bounding box center [351, 67] width 29 height 11
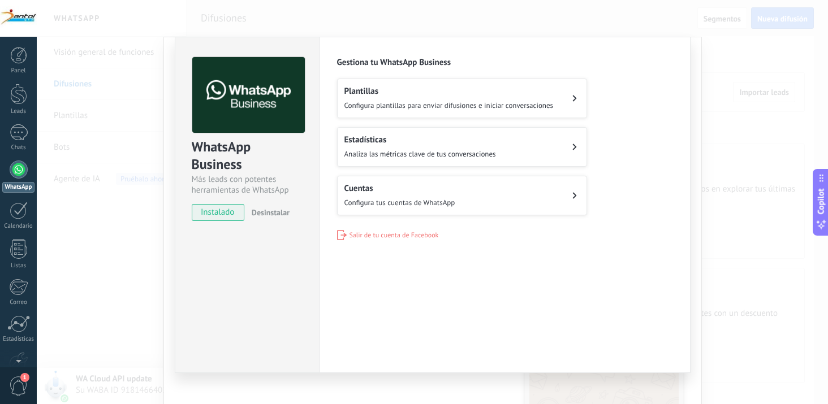
click at [574, 109] on button "Plantillas Configura plantillas para enviar difusiones e iniciar conversaciones" at bounding box center [462, 99] width 250 height 40
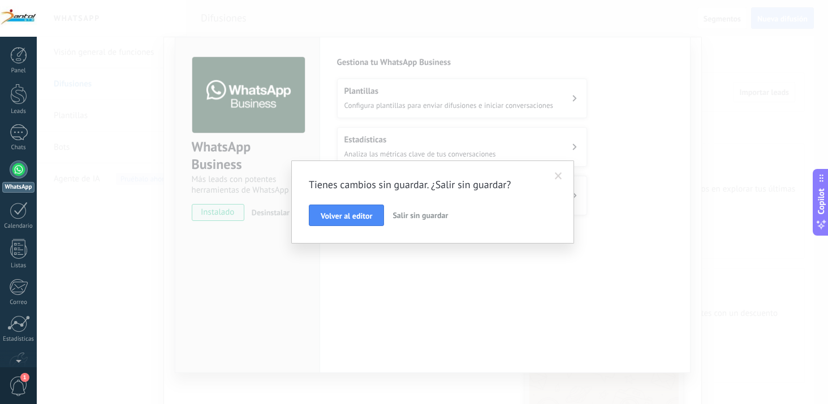
click at [556, 177] on span at bounding box center [558, 177] width 7 height 8
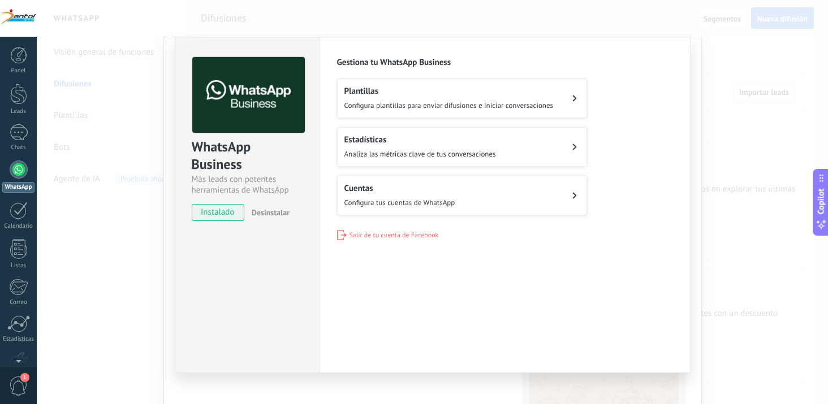
click at [580, 140] on button "Estadísticas Analiza las métricas clave de tus conversaciones" at bounding box center [462, 147] width 250 height 40
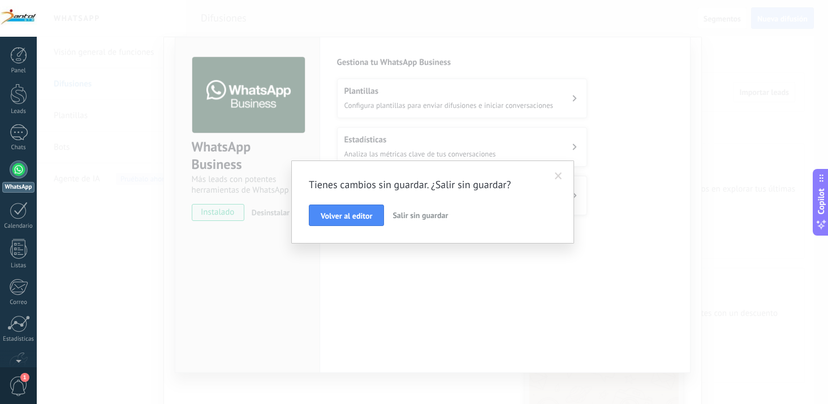
click at [558, 177] on span at bounding box center [558, 177] width 7 height 8
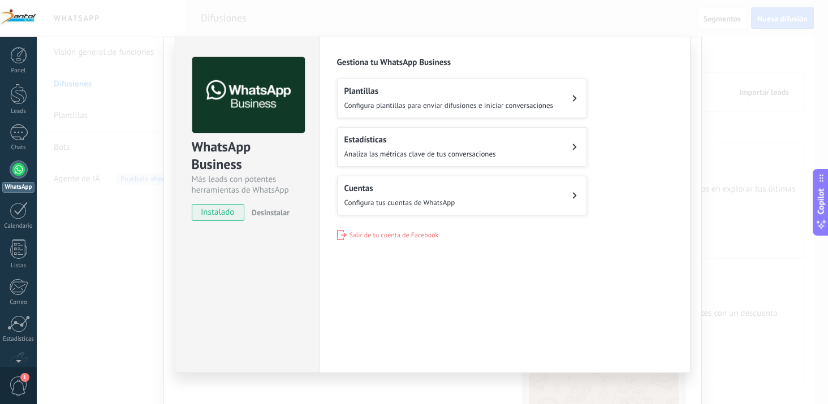
click at [421, 201] on span "Configura tus cuentas de WhatsApp" at bounding box center [400, 203] width 111 height 10
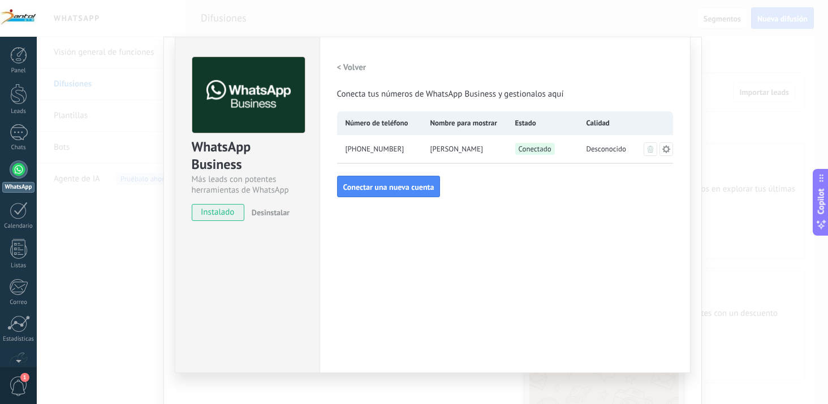
click at [398, 150] on div "[PHONE_NUMBER]" at bounding box center [379, 149] width 85 height 28
click at [385, 147] on span "[PHONE_NUMBER]" at bounding box center [375, 149] width 59 height 11
click at [363, 149] on span "[PHONE_NUMBER]" at bounding box center [375, 149] width 59 height 11
drag, startPoint x: 411, startPoint y: 157, endPoint x: 448, endPoint y: 158, distance: 37.4
click at [417, 160] on div "[PHONE_NUMBER]" at bounding box center [379, 149] width 85 height 28
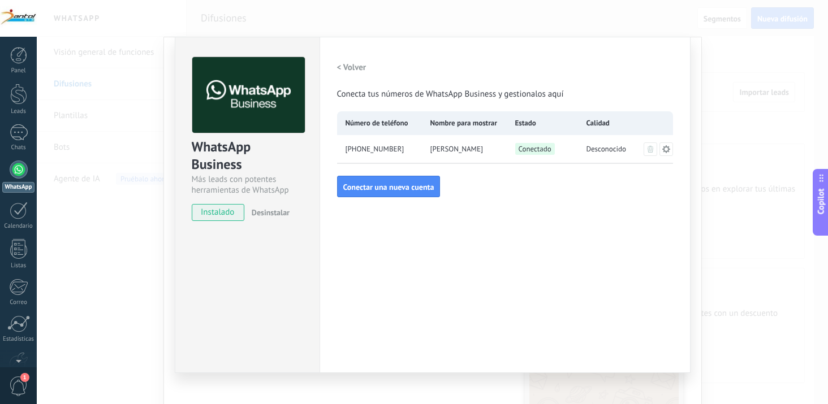
click at [453, 157] on div "[PERSON_NAME]" at bounding box center [464, 149] width 85 height 28
drag, startPoint x: 430, startPoint y: 147, endPoint x: 417, endPoint y: 155, distance: 15.2
click at [431, 147] on span "[PERSON_NAME]" at bounding box center [457, 149] width 53 height 11
click at [385, 150] on span "[PHONE_NUMBER]" at bounding box center [375, 149] width 59 height 11
click at [611, 145] on span "Desconocido" at bounding box center [607, 149] width 40 height 11
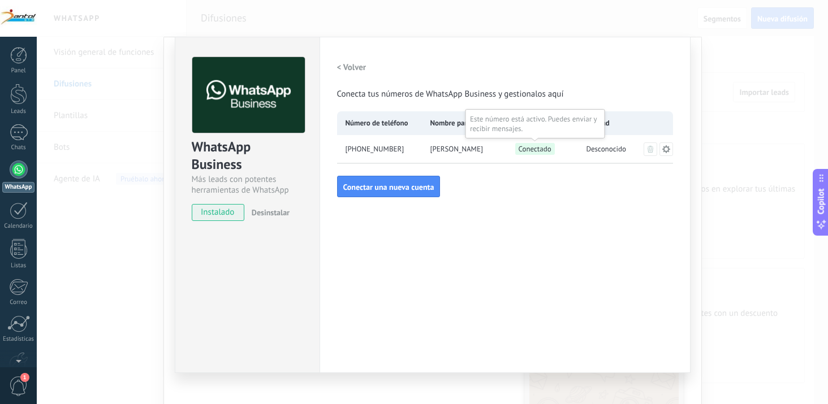
click at [532, 148] on span "Conectado" at bounding box center [535, 149] width 40 height 12
click at [669, 148] on button at bounding box center [667, 150] width 14 height 14
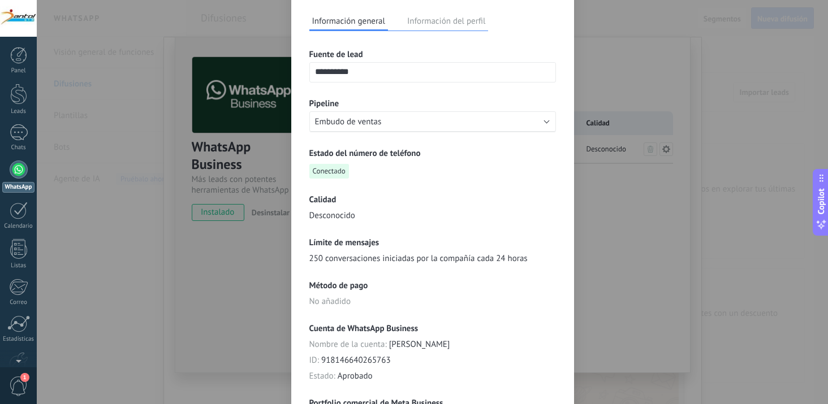
scroll to position [63, 0]
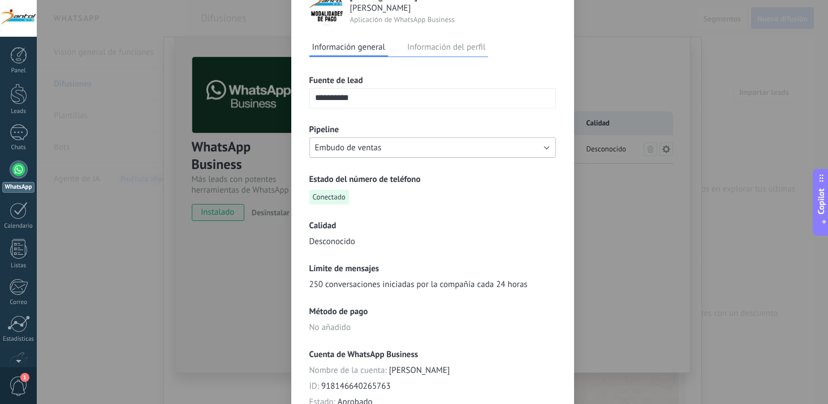
click at [529, 149] on button "Embudo de ventas" at bounding box center [432, 147] width 247 height 20
click at [531, 149] on span "Embudo de ventas" at bounding box center [427, 148] width 249 height 11
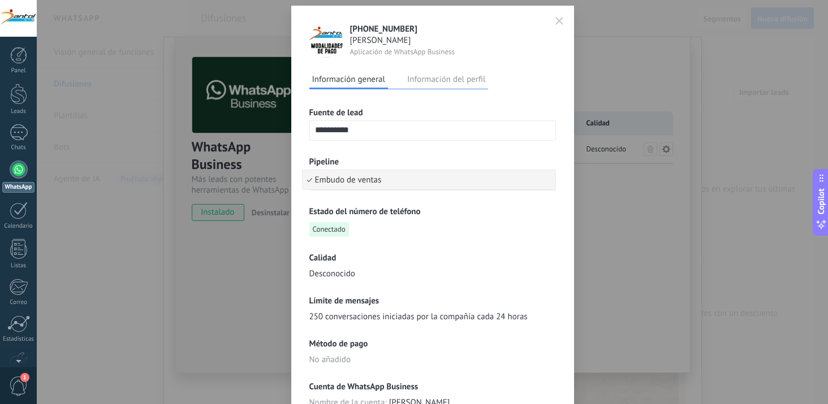
scroll to position [0, 0]
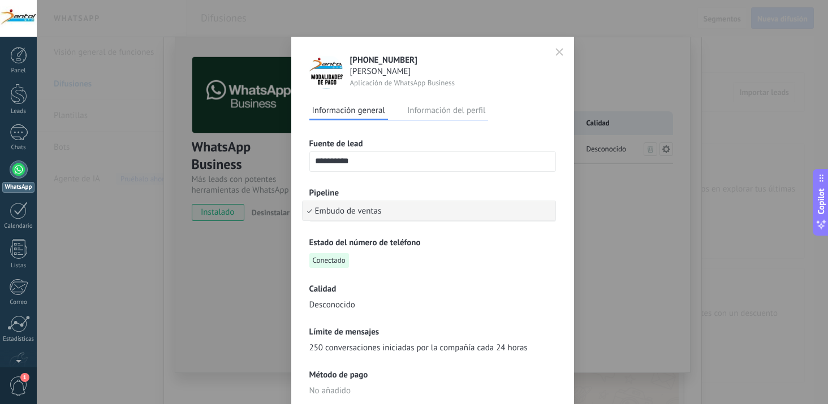
click at [466, 110] on button "Información del perfil" at bounding box center [446, 110] width 84 height 17
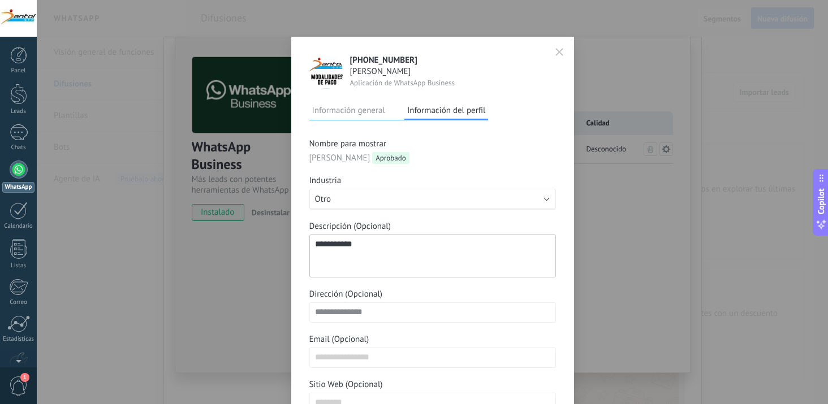
drag, startPoint x: 562, startPoint y: 46, endPoint x: 557, endPoint y: 55, distance: 10.1
click at [561, 46] on button "button" at bounding box center [559, 52] width 17 height 19
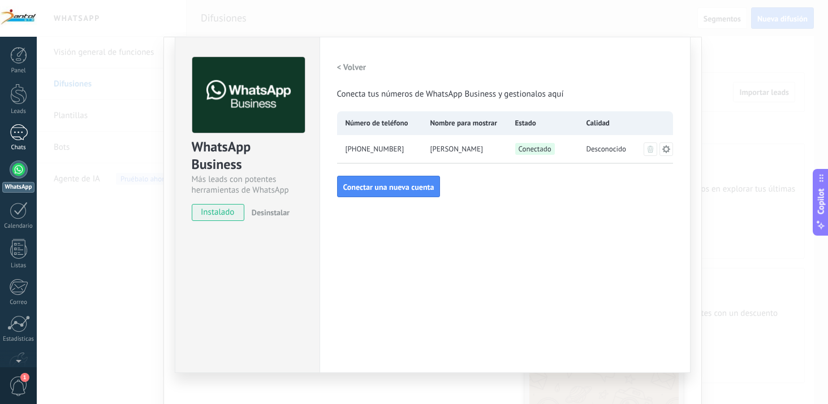
click at [17, 128] on div at bounding box center [19, 132] width 18 height 16
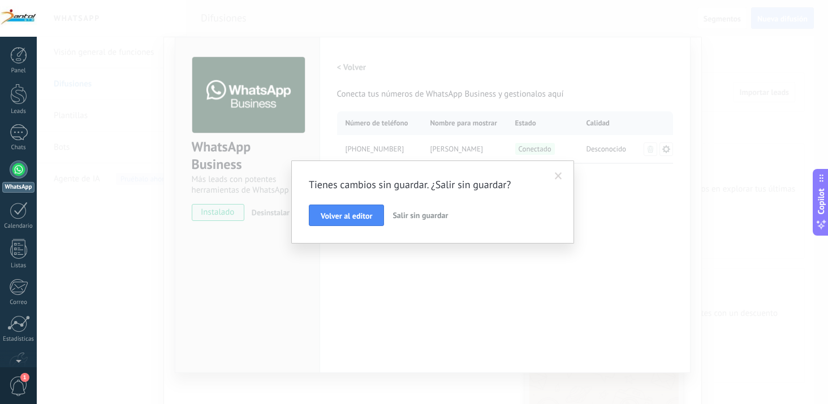
click at [406, 221] on button "Salir sin guardar" at bounding box center [420, 215] width 64 height 21
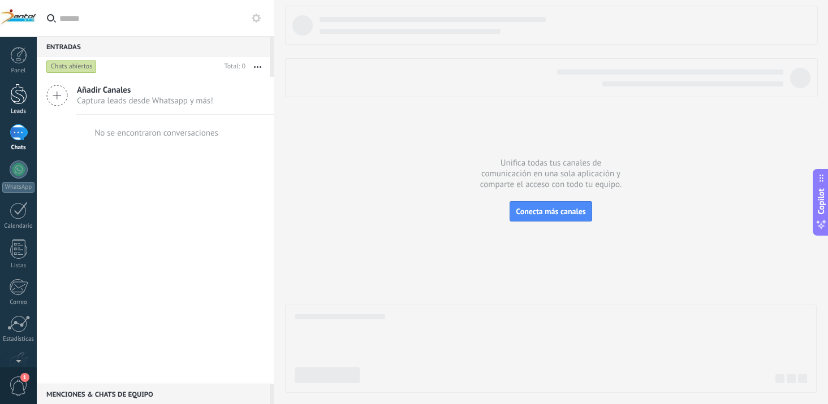
click at [27, 106] on link "Leads" at bounding box center [18, 100] width 37 height 32
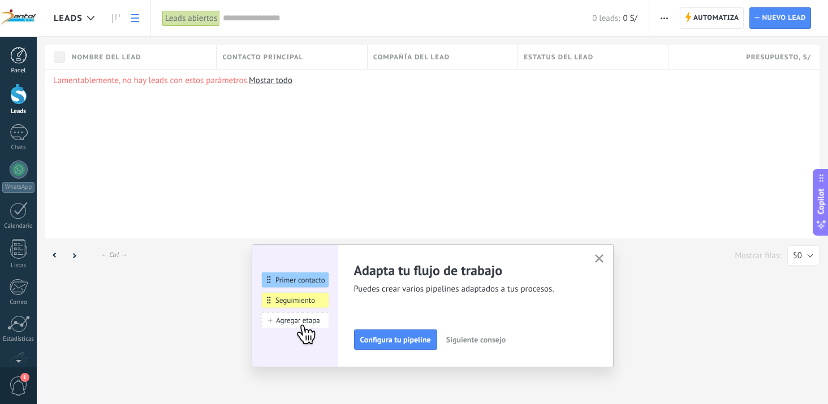
click at [22, 64] on link "Panel" at bounding box center [18, 61] width 37 height 28
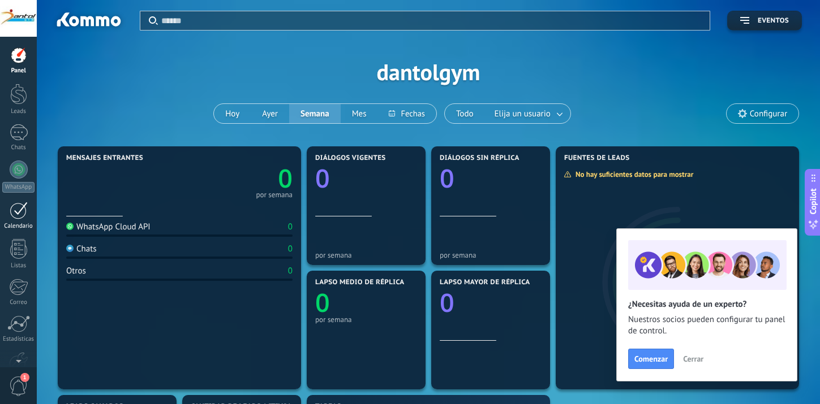
click at [18, 219] on div at bounding box center [19, 211] width 18 height 18
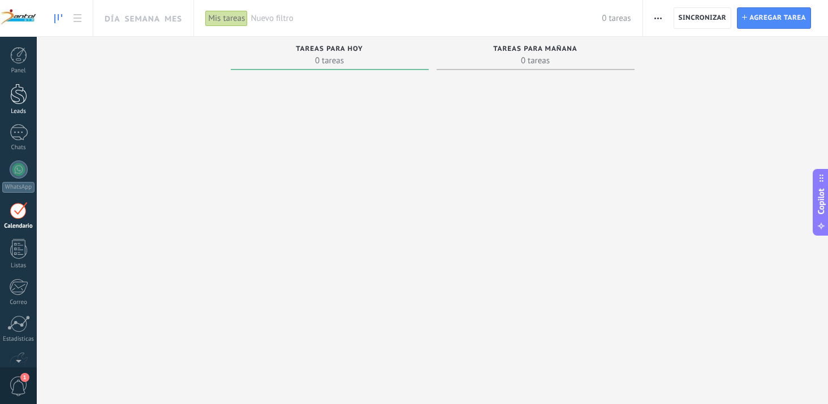
click at [27, 91] on link "Leads" at bounding box center [18, 100] width 37 height 32
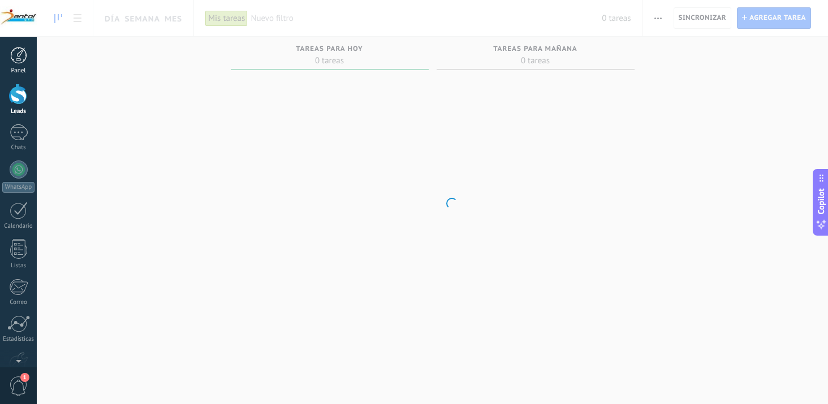
click at [15, 66] on link "Panel" at bounding box center [18, 61] width 37 height 28
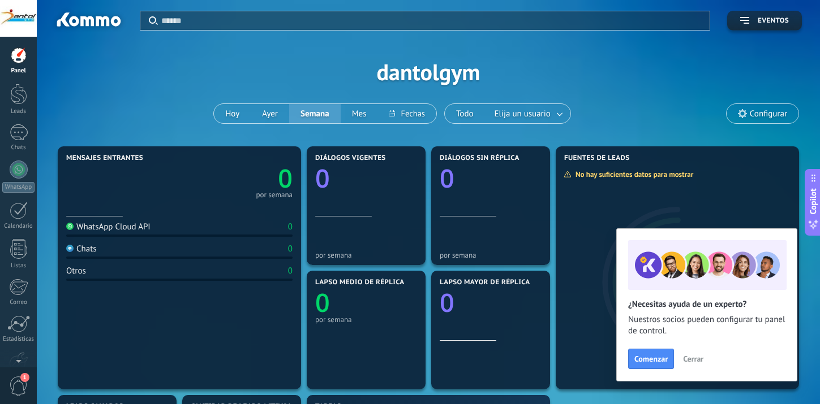
click at [23, 159] on div "Panel Leads Chats WhatsApp Clientes" at bounding box center [18, 240] width 37 height 387
click at [26, 135] on div at bounding box center [19, 132] width 18 height 16
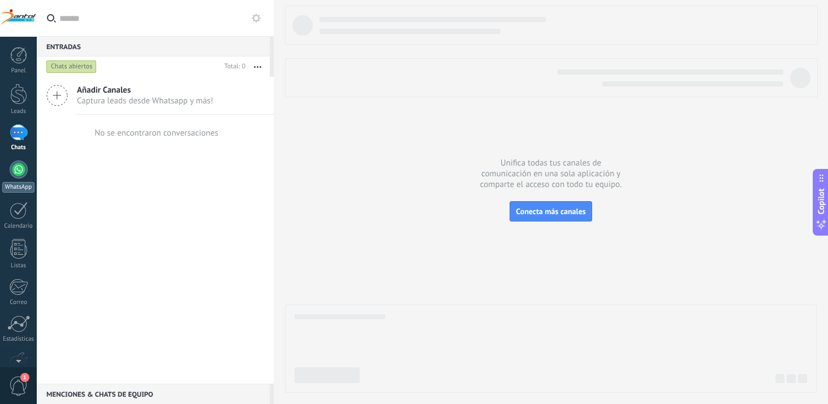
click at [10, 192] on div "WhatsApp" at bounding box center [18, 187] width 32 height 11
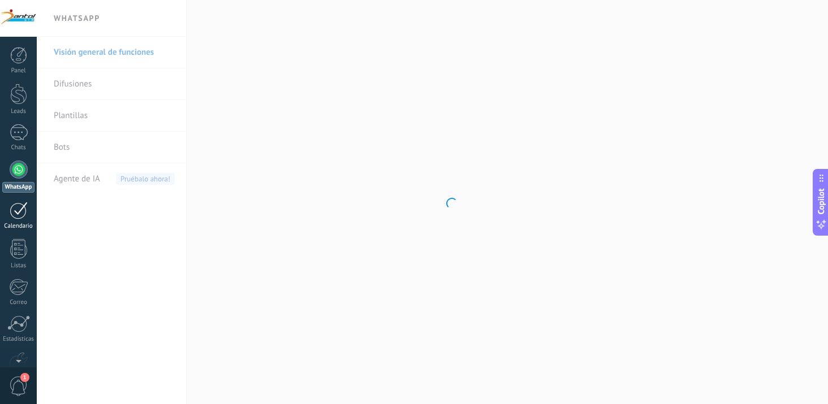
click at [12, 206] on div at bounding box center [19, 211] width 18 height 18
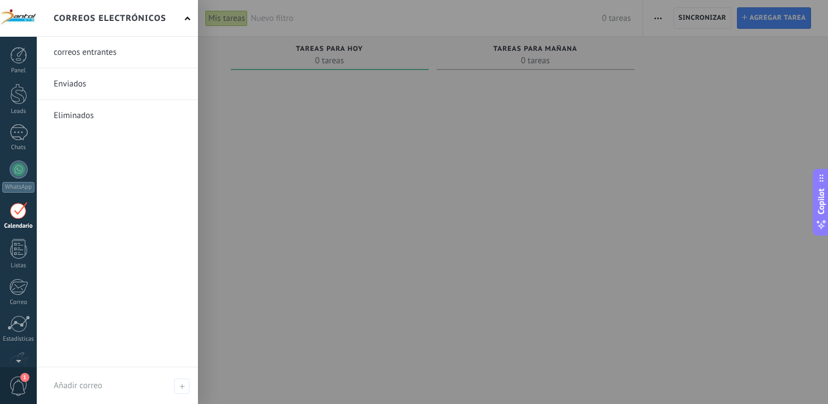
click at [94, 81] on link at bounding box center [117, 83] width 161 height 31
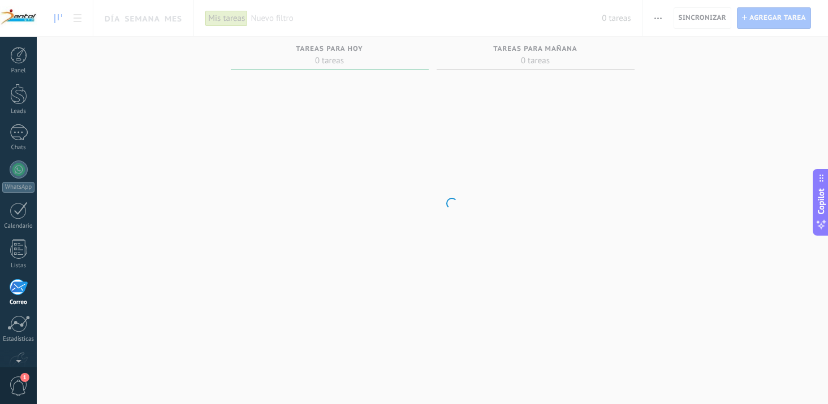
scroll to position [66, 0]
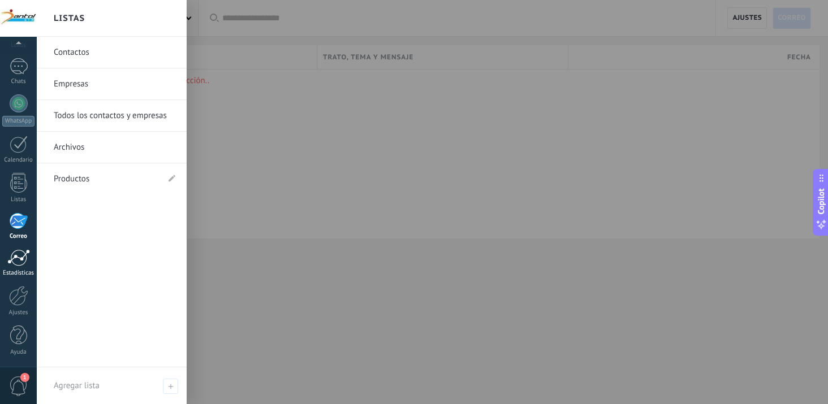
click at [16, 265] on div at bounding box center [18, 257] width 23 height 17
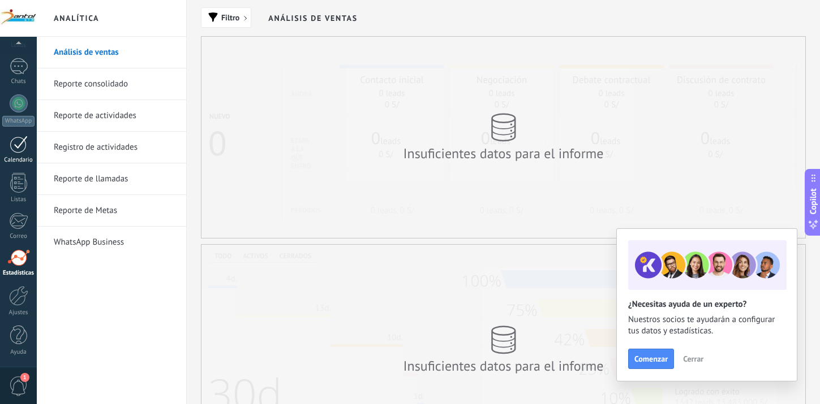
click at [18, 152] on div at bounding box center [19, 145] width 18 height 18
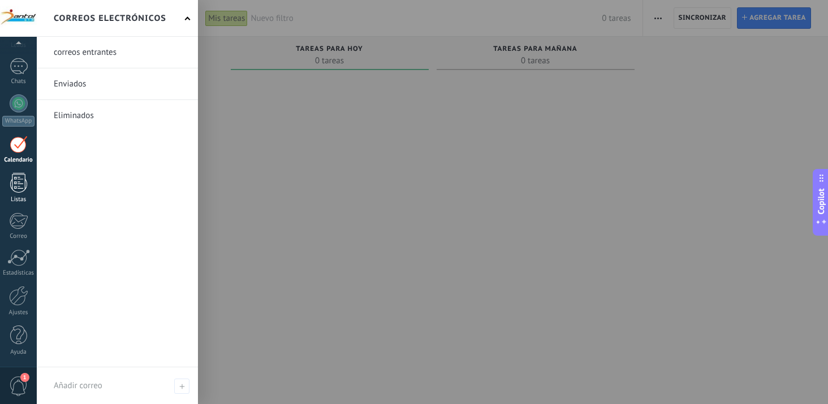
click at [16, 191] on div at bounding box center [18, 183] width 17 height 20
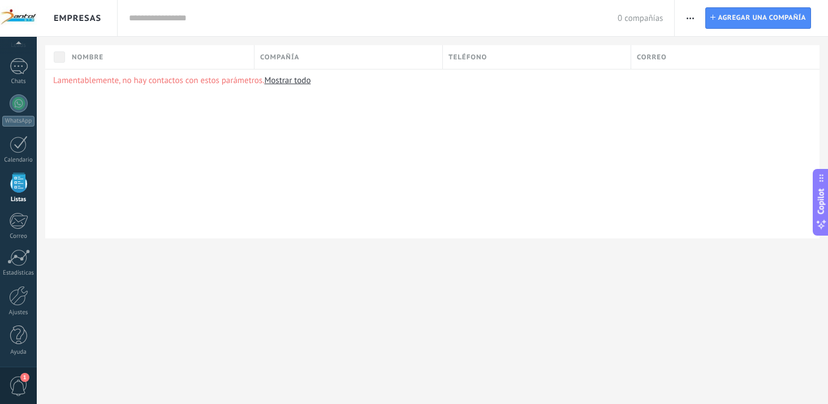
click at [16, 212] on div "Panel Leads Chats WhatsApp Clientes" at bounding box center [18, 174] width 37 height 387
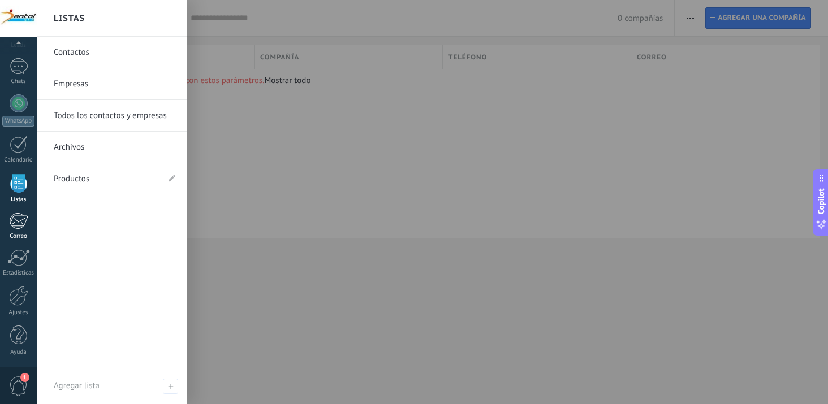
click at [17, 224] on div at bounding box center [18, 221] width 19 height 17
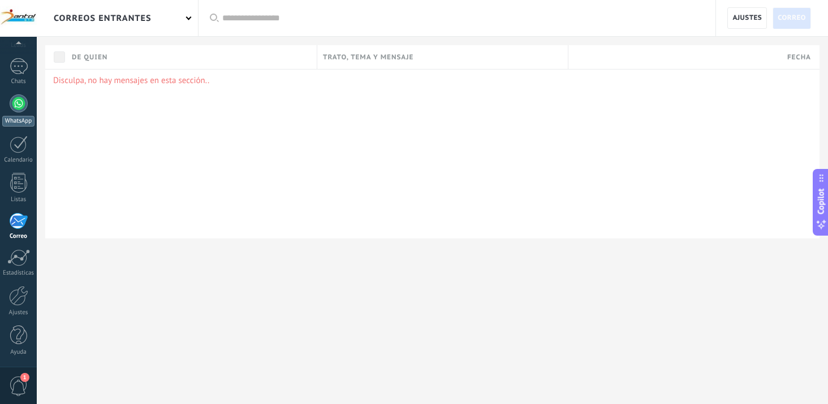
click at [13, 100] on div at bounding box center [19, 103] width 18 height 18
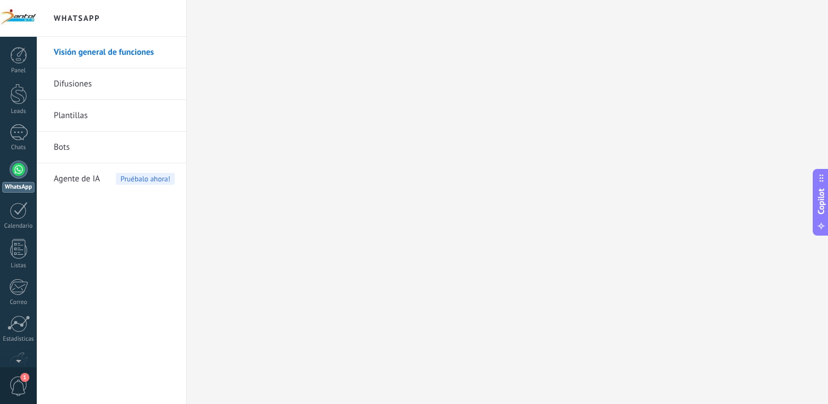
click at [78, 85] on link "Difusiones" at bounding box center [114, 84] width 121 height 32
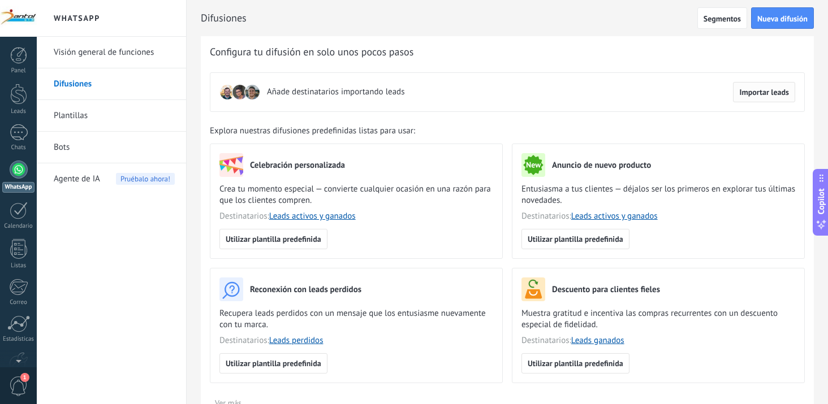
click at [753, 90] on span "Importar leads" at bounding box center [764, 92] width 50 height 8
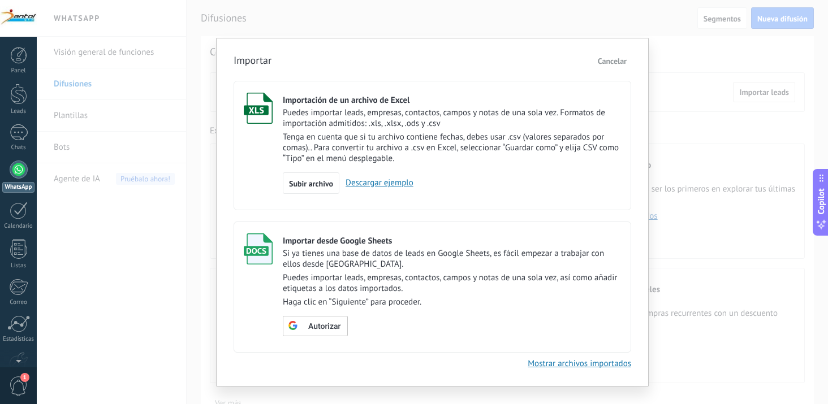
click at [610, 364] on link "Mostrar archivos importados" at bounding box center [580, 364] width 104 height 11
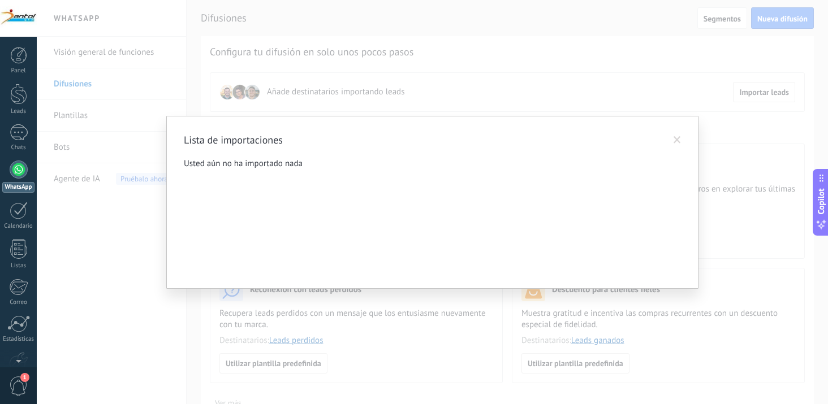
click at [681, 144] on span at bounding box center [677, 140] width 19 height 19
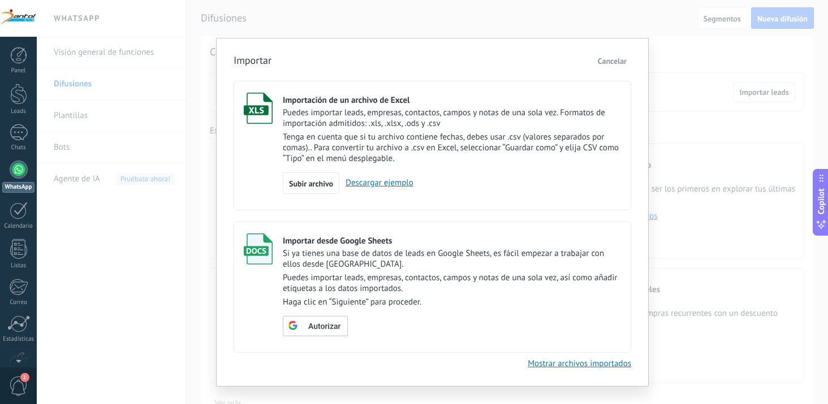
click at [614, 62] on span "Cancelar" at bounding box center [612, 61] width 29 height 10
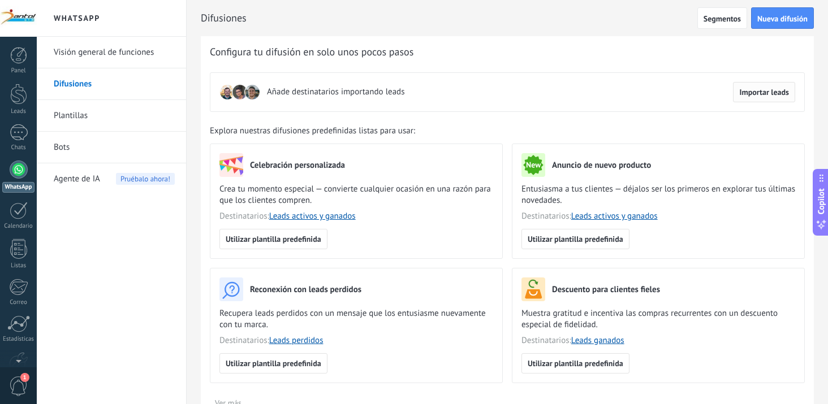
click at [760, 95] on span "Importar leads" at bounding box center [764, 92] width 50 height 8
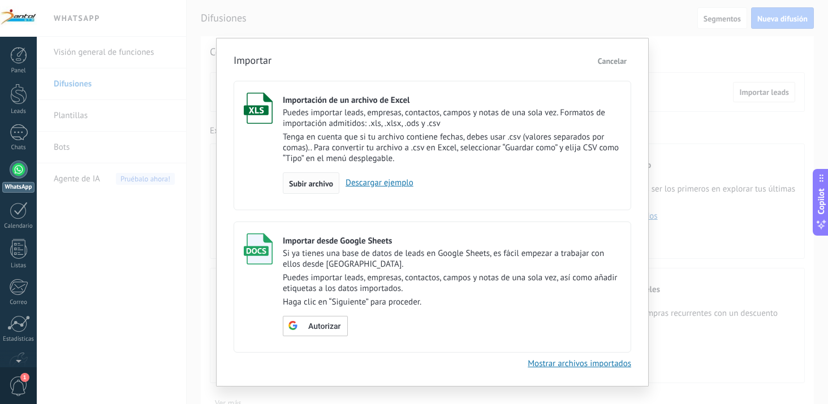
click at [326, 185] on span "Subir archivo" at bounding box center [311, 184] width 44 height 8
click at [0, 0] on input "Importación de un archivo de Excel Puedes importar leads, empresas, contactos, …" at bounding box center [0, 0] width 0 height 0
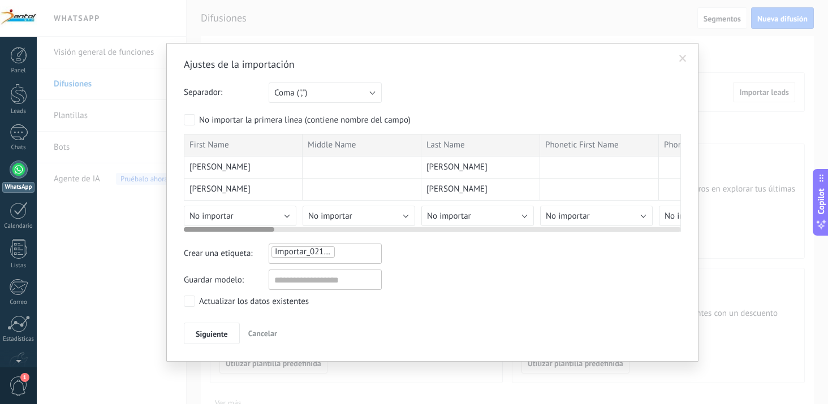
drag, startPoint x: 255, startPoint y: 229, endPoint x: 274, endPoint y: 233, distance: 19.6
click at [177, 266] on div "Ajustes de la importación Separador: Punto y coma (";") Coma (",") Tabulación (…" at bounding box center [432, 202] width 532 height 319
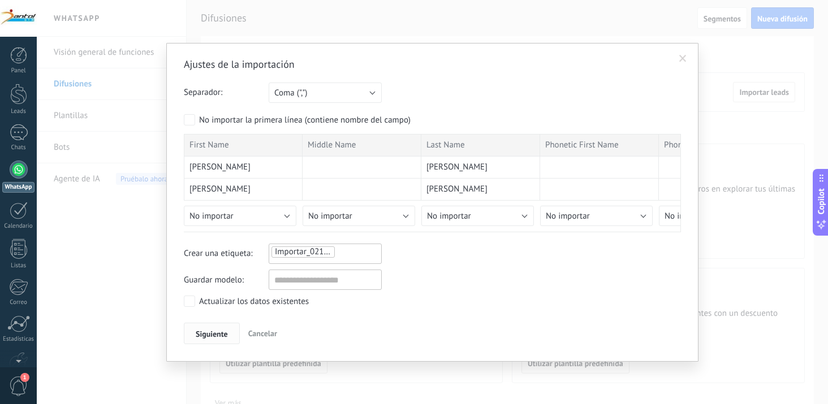
click at [212, 332] on span "Siguiente" at bounding box center [212, 334] width 32 height 8
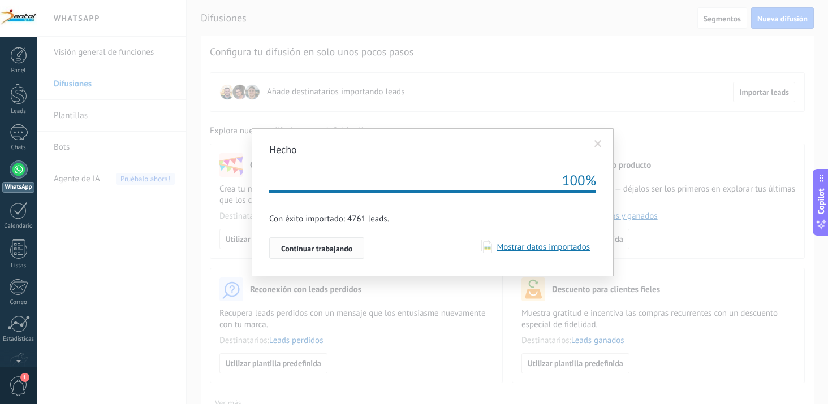
click at [348, 253] on span "Continuar trabajando" at bounding box center [316, 249] width 71 height 8
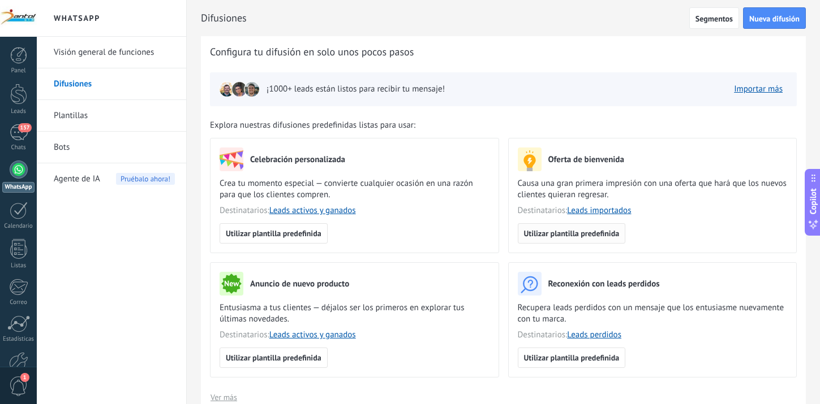
click at [615, 228] on button "Utilizar plantilla predefinida" at bounding box center [572, 233] width 108 height 20
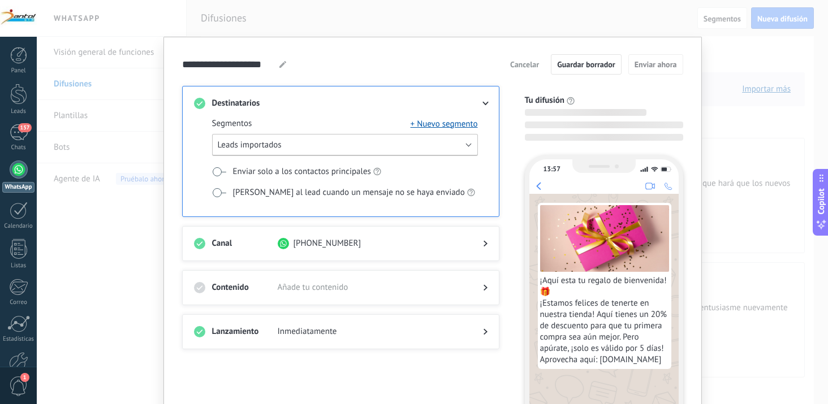
click at [444, 147] on button "Leads importados" at bounding box center [345, 145] width 266 height 22
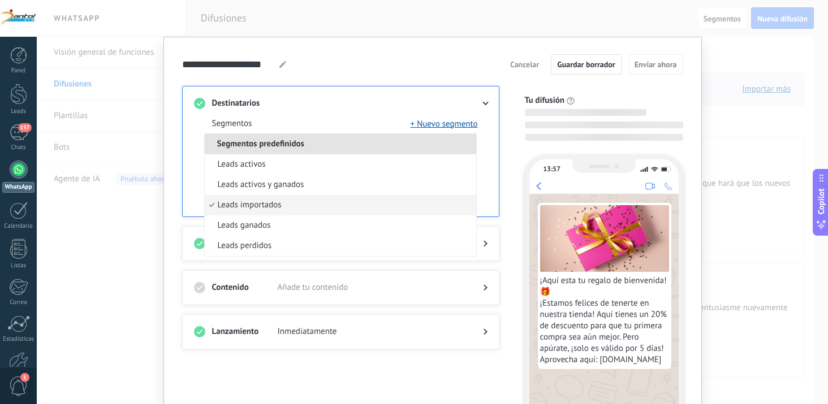
click at [447, 148] on li "Segmentos predefinidos" at bounding box center [341, 144] width 272 height 20
click at [372, 111] on div "Segmentos + Nuevo segmento Segmentos predefinidos Leads activos Leads activos y…" at bounding box center [341, 162] width 294 height 107
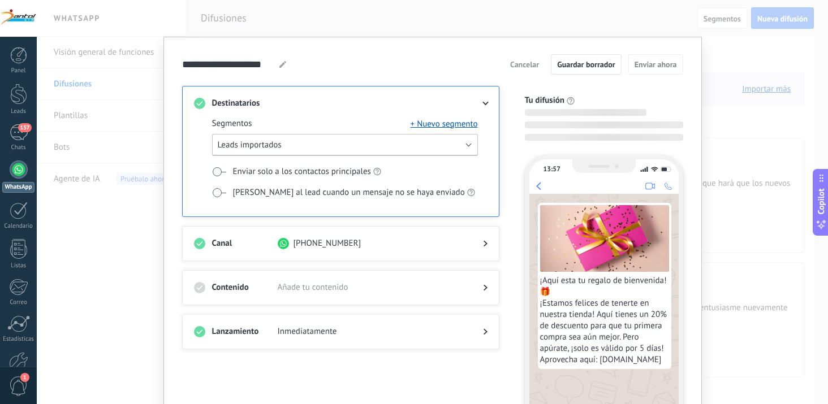
click at [403, 144] on button "Leads importados" at bounding box center [345, 145] width 266 height 22
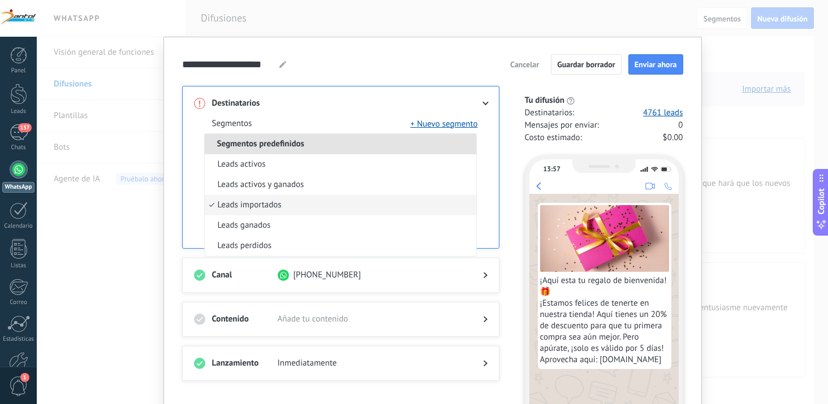
click at [374, 109] on span at bounding box center [371, 103] width 187 height 11
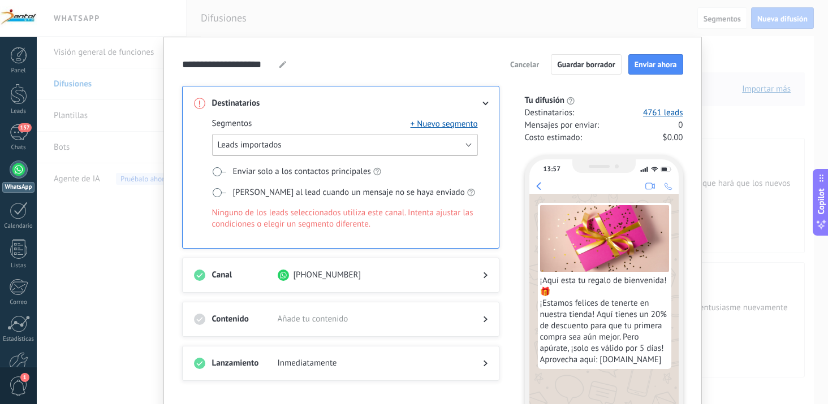
click at [462, 153] on button "Leads importados" at bounding box center [345, 145] width 266 height 22
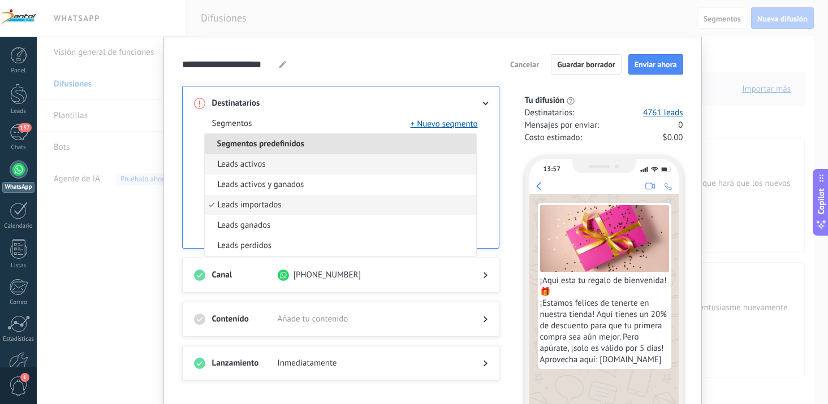
click at [405, 165] on li "Leads activos" at bounding box center [341, 164] width 272 height 20
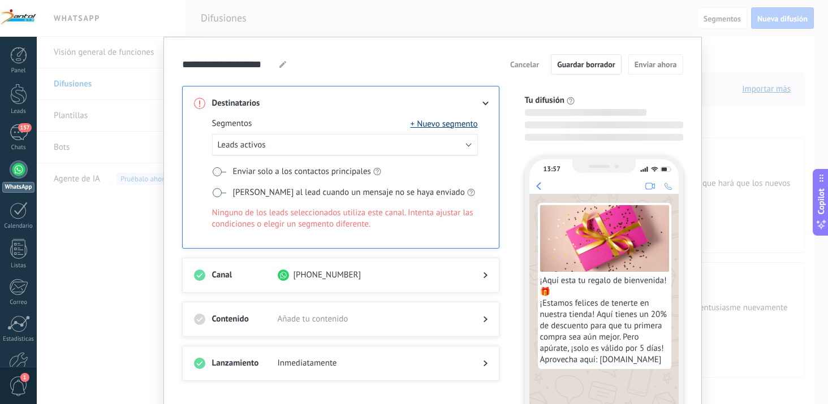
click at [459, 122] on button "+ Nuevo segmento" at bounding box center [444, 123] width 67 height 11
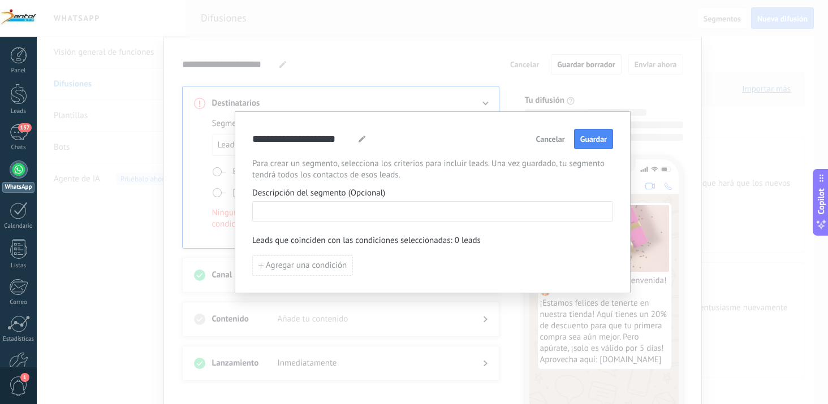
click at [364, 213] on input at bounding box center [433, 211] width 360 height 18
click at [335, 264] on span "Agregar una condición" at bounding box center [306, 266] width 81 height 8
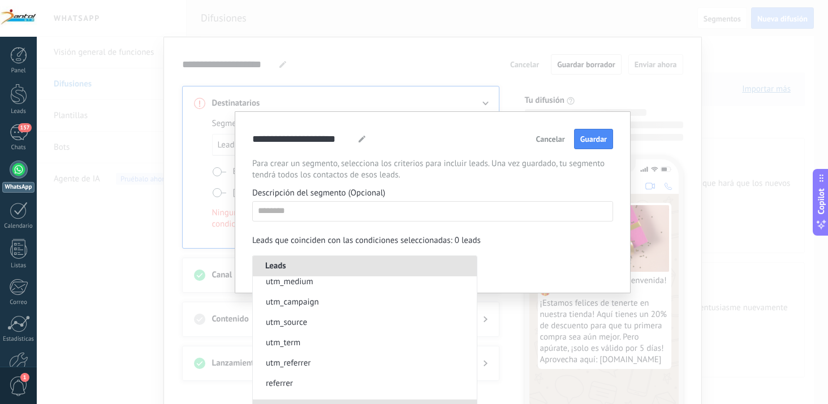
scroll to position [283, 0]
click at [580, 239] on div "Leads que coinciden con las condiciones seleccionadas: 0 leads" at bounding box center [432, 240] width 361 height 11
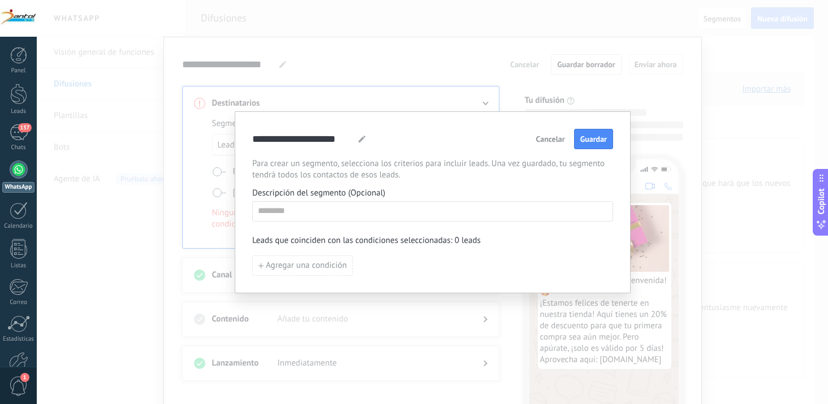
click at [559, 140] on span "Cancelar" at bounding box center [550, 139] width 29 height 8
